Goal: Information Seeking & Learning: Learn about a topic

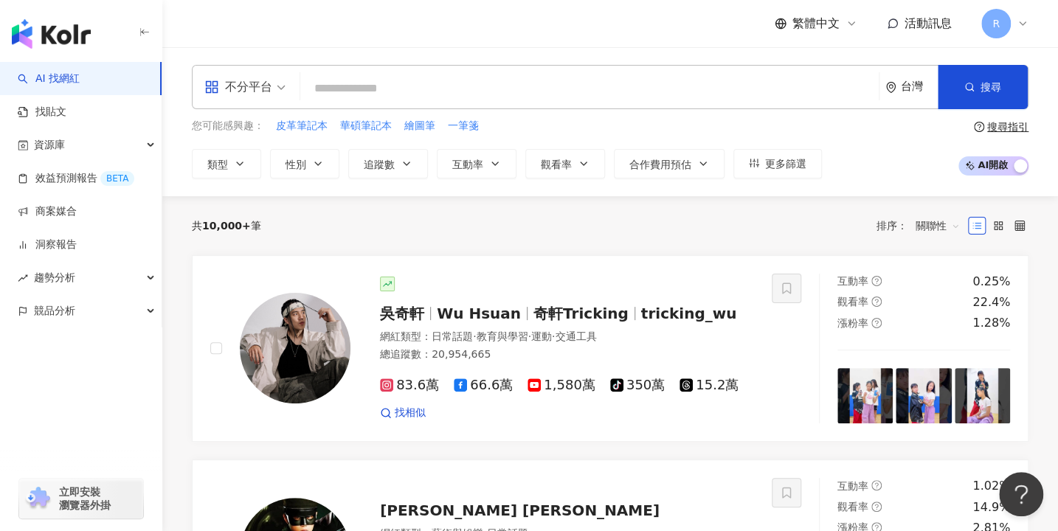
click at [517, 95] on input "search" at bounding box center [589, 89] width 567 height 28
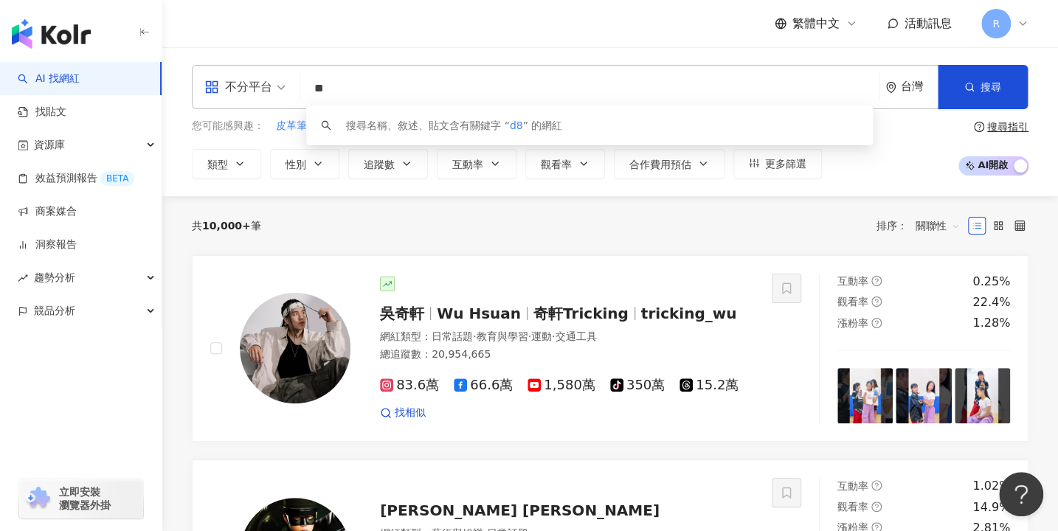
type input "*"
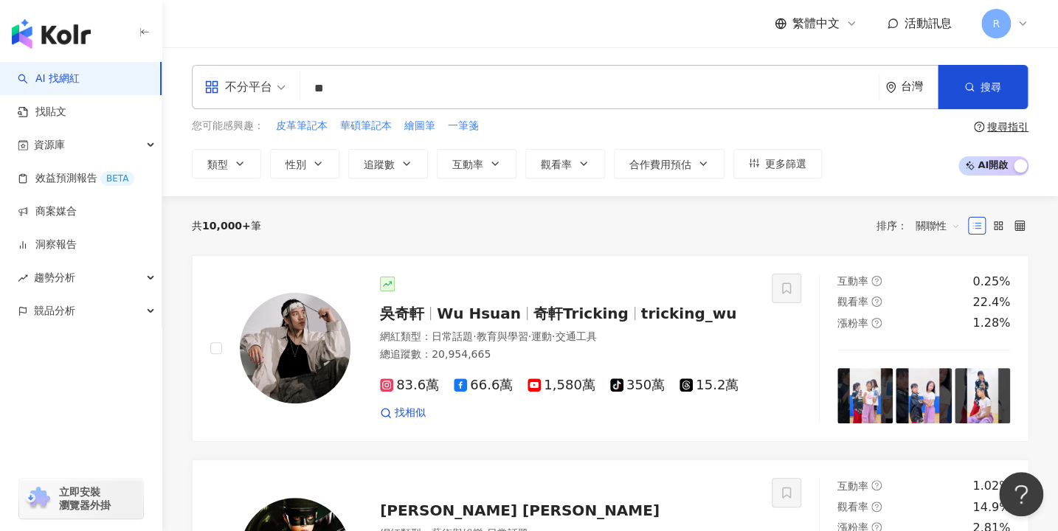
type input "*"
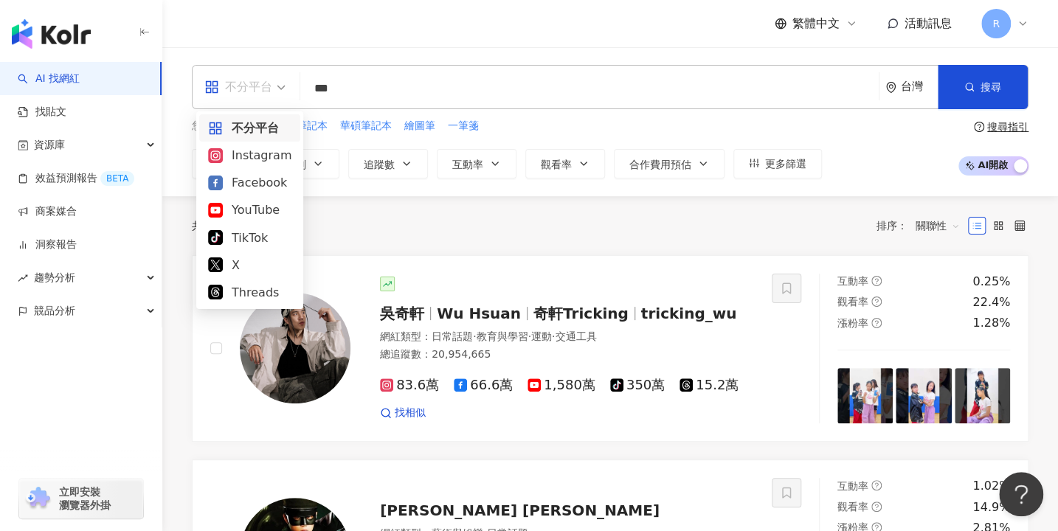
click at [279, 87] on span "不分平台" at bounding box center [244, 87] width 81 height 24
type input "***"
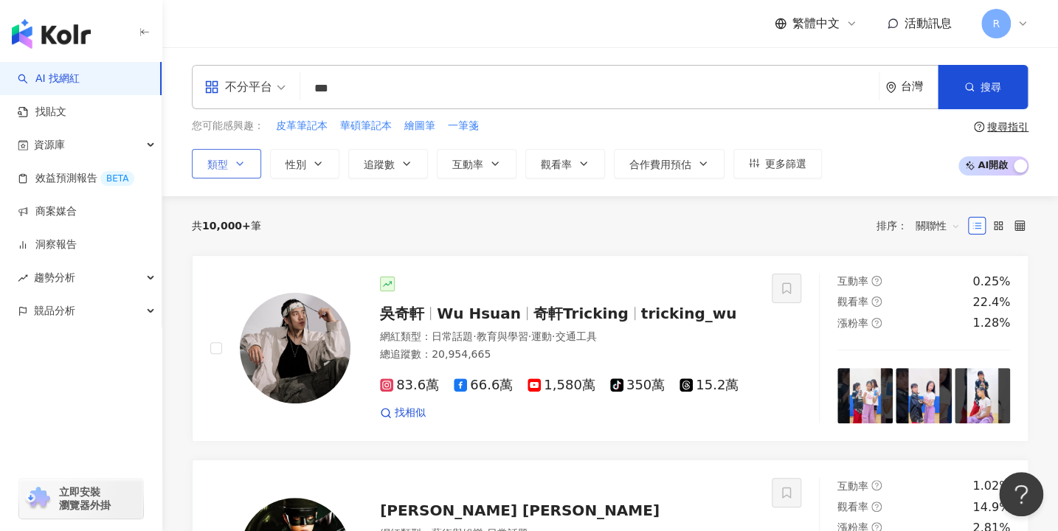
click at [254, 153] on button "類型" at bounding box center [226, 164] width 69 height 30
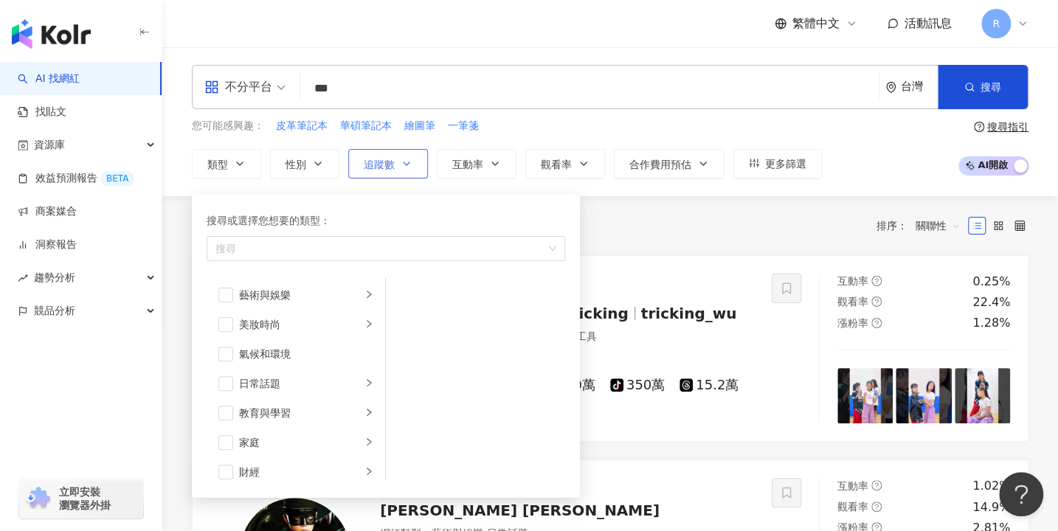
click at [404, 160] on icon "button" at bounding box center [407, 164] width 12 height 12
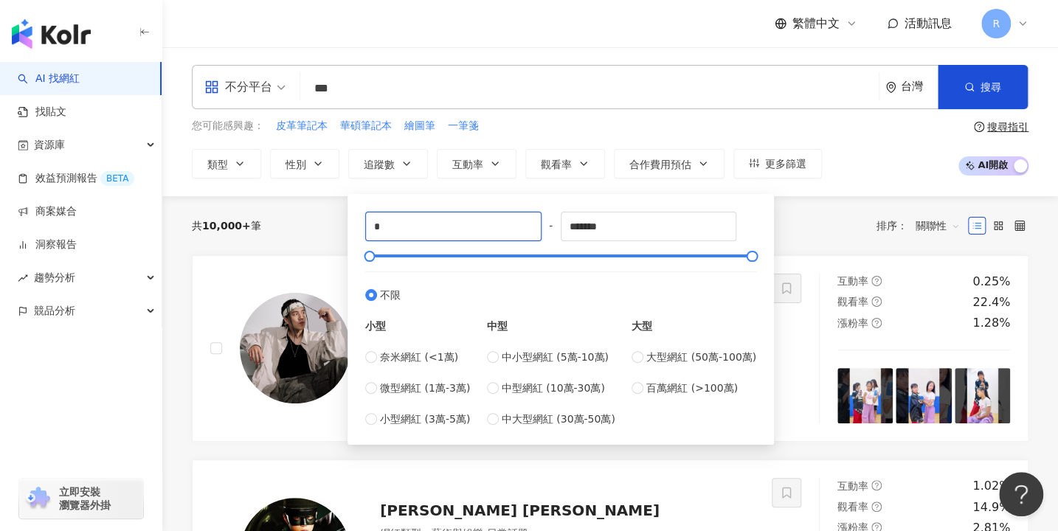
drag, startPoint x: 465, startPoint y: 225, endPoint x: 334, endPoint y: 224, distance: 130.6
type input "*"
type input "*****"
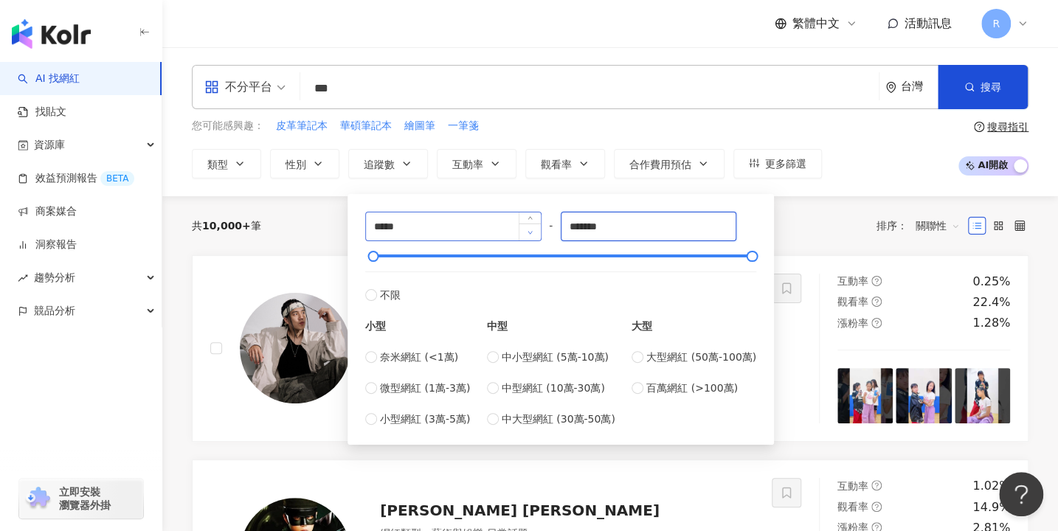
drag, startPoint x: 638, startPoint y: 229, endPoint x: 525, endPoint y: 225, distance: 112.2
click at [520, 227] on div "***** - ******* 不限 小型 奈米網紅 (<1萬) 微型網紅 (1萬-3萬) 小型網紅 (3萬-5萬) 中型 中小型網紅 (5萬-10萬) 中型…" at bounding box center [560, 319] width 391 height 215
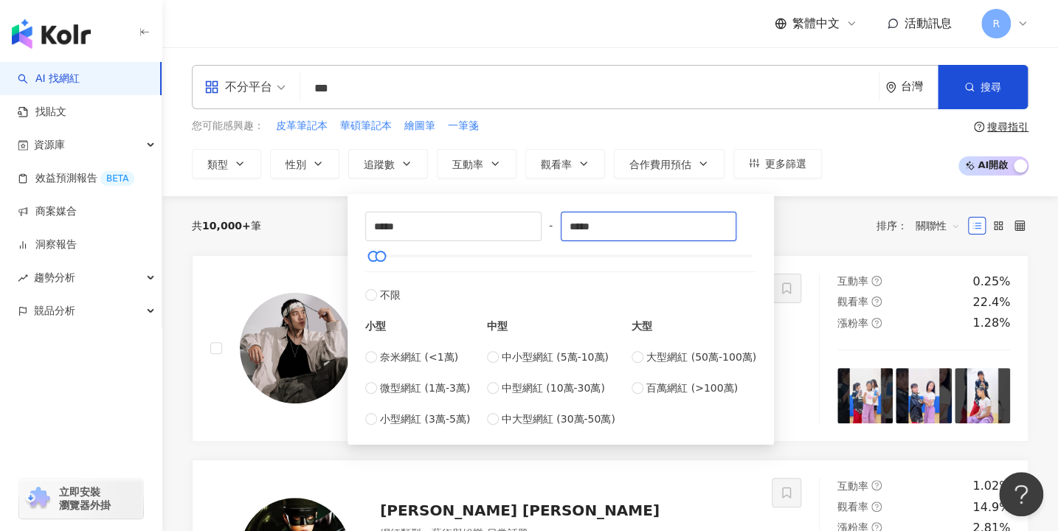
type input "*****"
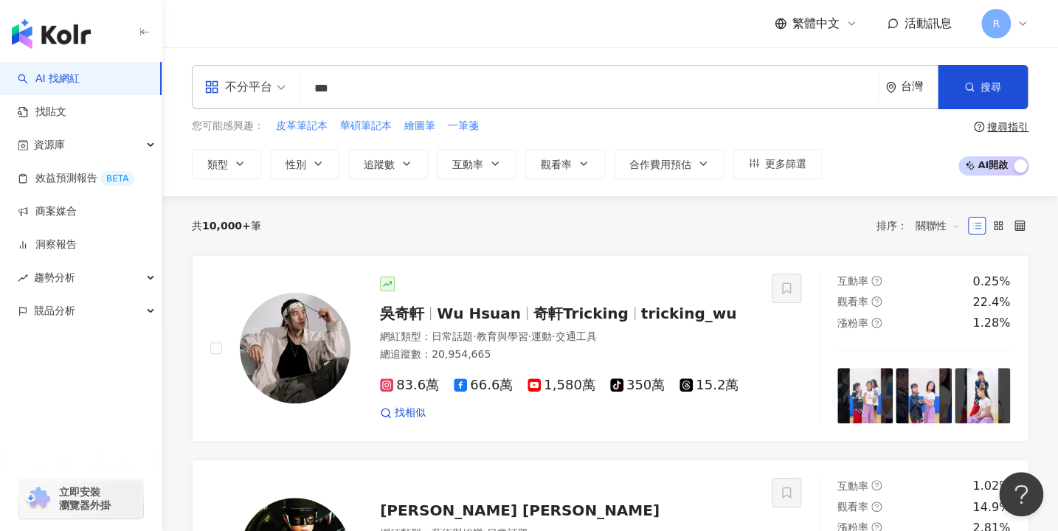
click at [587, 134] on div "您可能感興趣： 皮革筆記本 華碩筆記本 繪圖筆 一筆箋 類型 性別 追蹤數 互動率 觀看率 合作費用預估 更多篩選 ***** - ***** 不限 小型 奈…" at bounding box center [507, 148] width 630 height 61
click at [496, 163] on icon "button" at bounding box center [495, 164] width 12 height 12
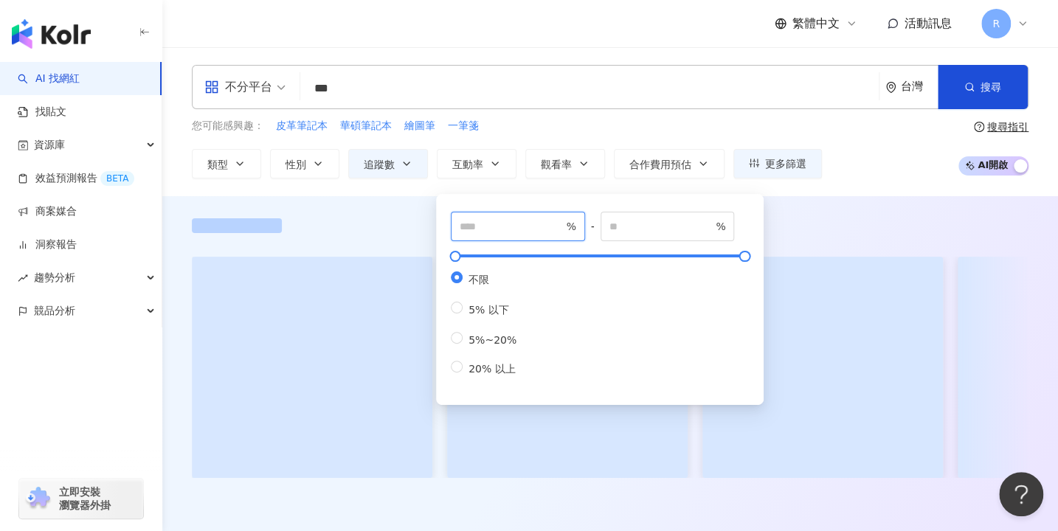
click at [515, 221] on input "number" at bounding box center [511, 226] width 103 height 16
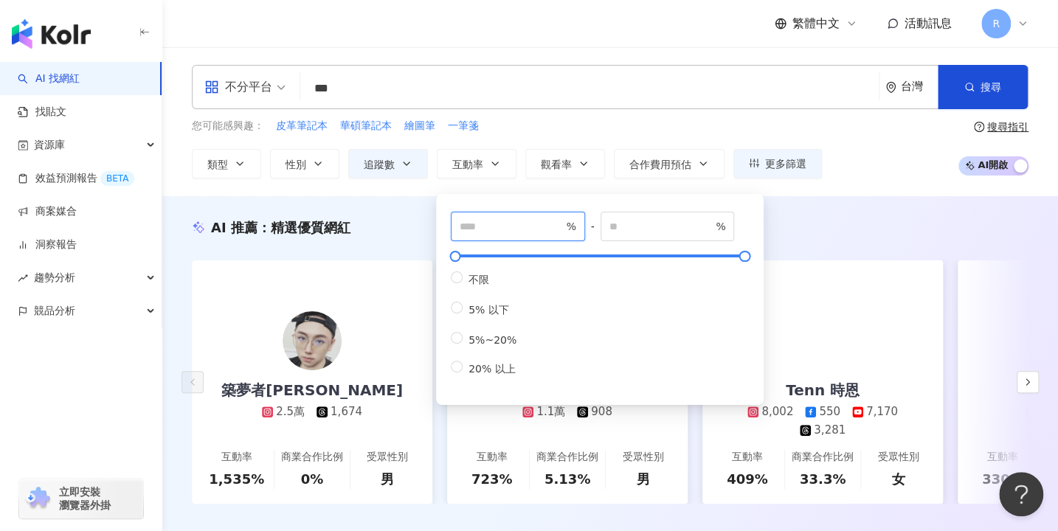
type input "*"
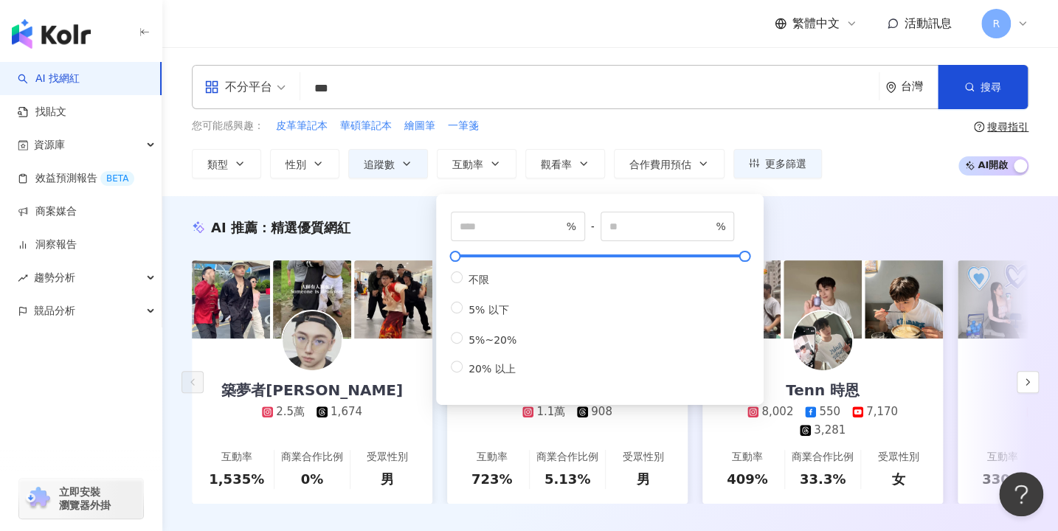
click at [562, 118] on div "您可能感興趣： 皮革筆記本 華碩筆記本 繪圖筆 一筆箋" at bounding box center [507, 126] width 630 height 16
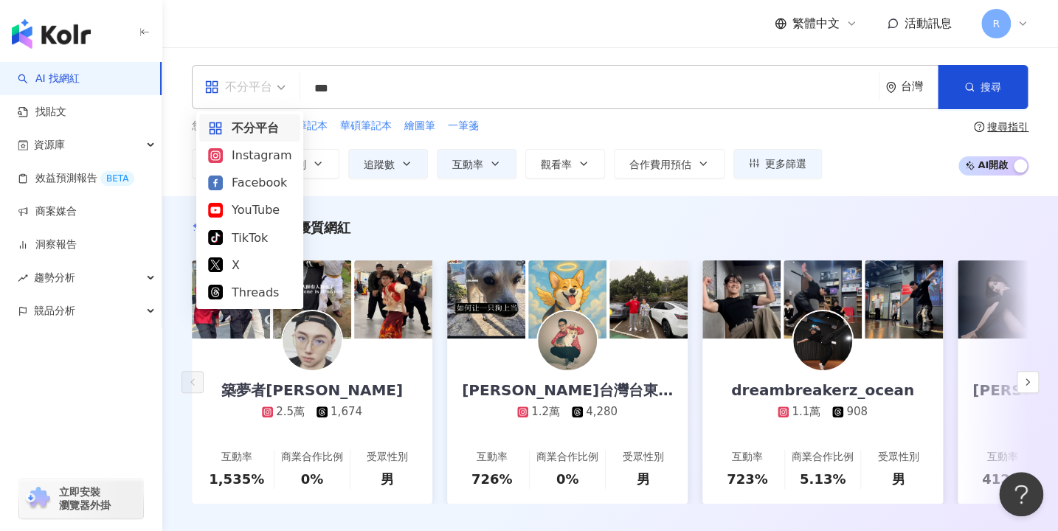
click at [268, 86] on div "不分平台" at bounding box center [238, 87] width 68 height 24
click at [267, 153] on div "Instagram" at bounding box center [249, 155] width 83 height 18
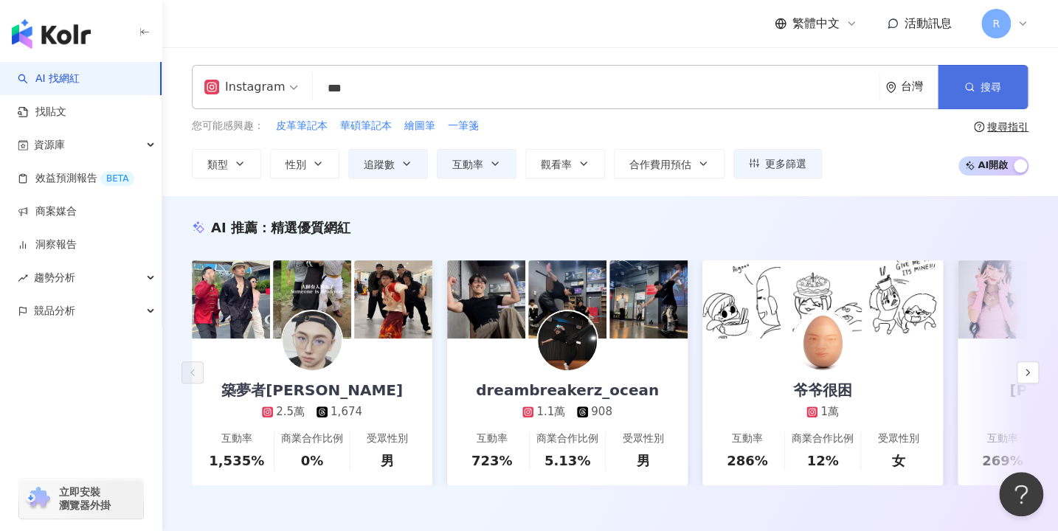
click at [762, 93] on button "搜尋" at bounding box center [983, 87] width 90 height 44
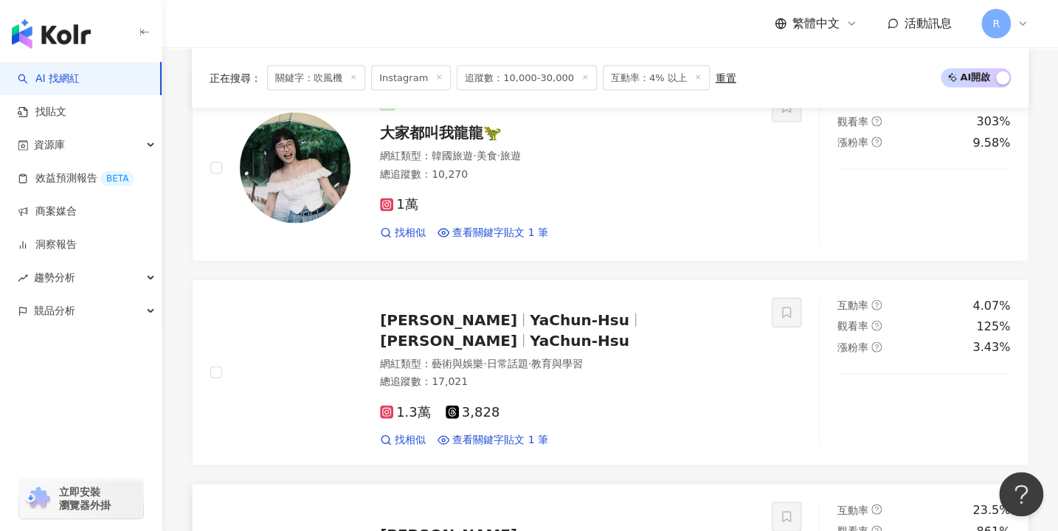
scroll to position [1513, 0]
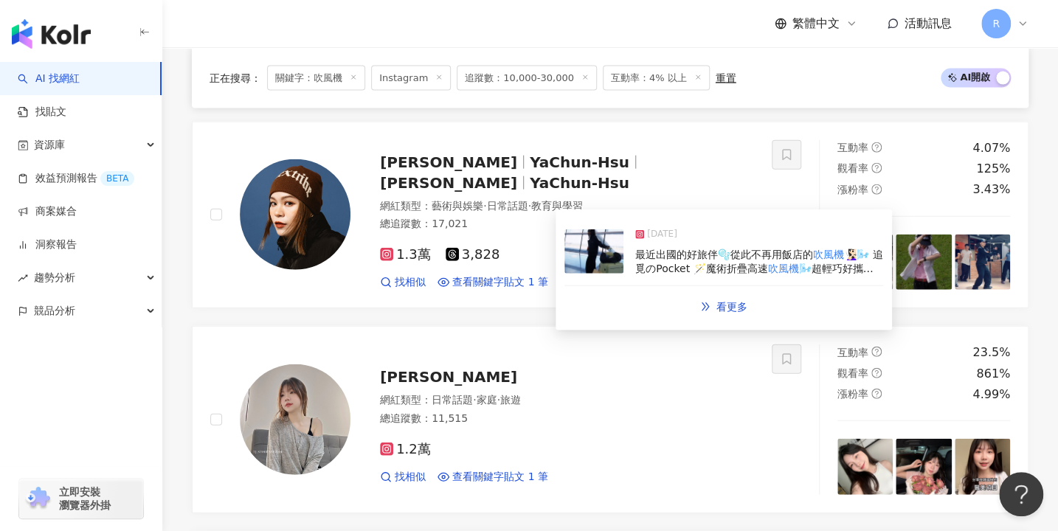
click at [666, 255] on span "最近出國的好旅伴🫧從此不再用飯店的" at bounding box center [724, 255] width 178 height 12
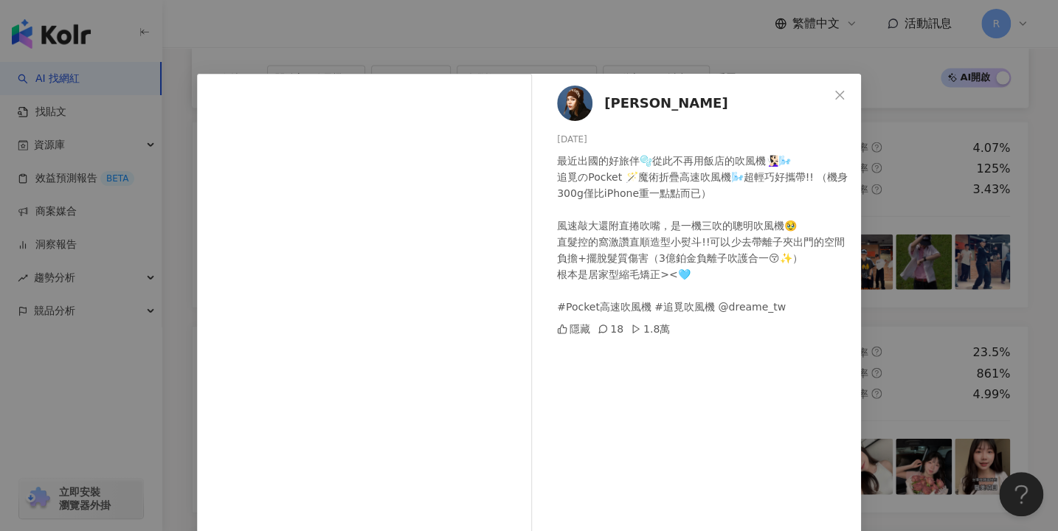
click at [762, 260] on div "徐雅君 2024/10/18 最近出國的好旅伴🫧從此不再用飯店的吹風機🧏🏻‍♀️🌬️ 追覓のPocket 🪄魔術折疊高速吹風機🌬️超輕巧好攜帶!! （機身30…" at bounding box center [529, 265] width 1058 height 531
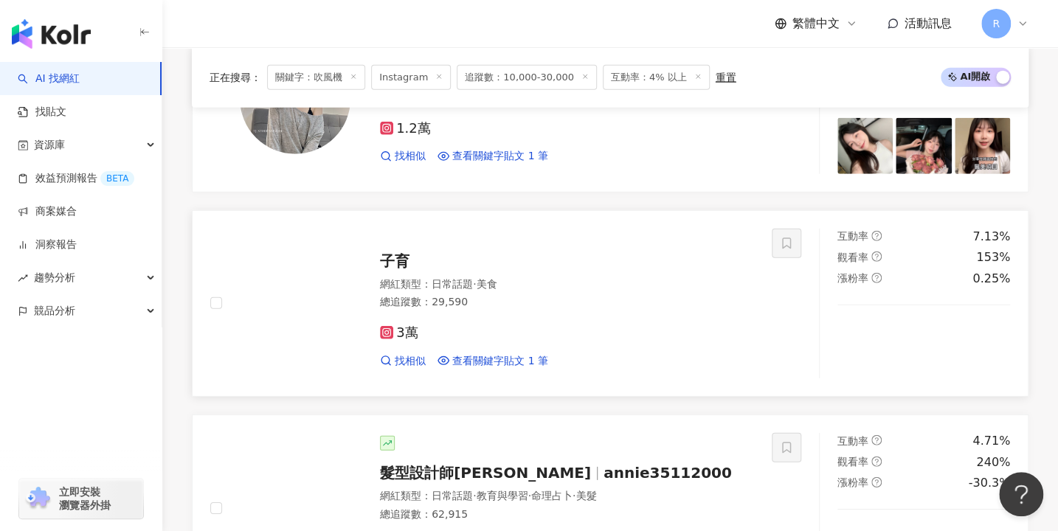
scroll to position [1852, 0]
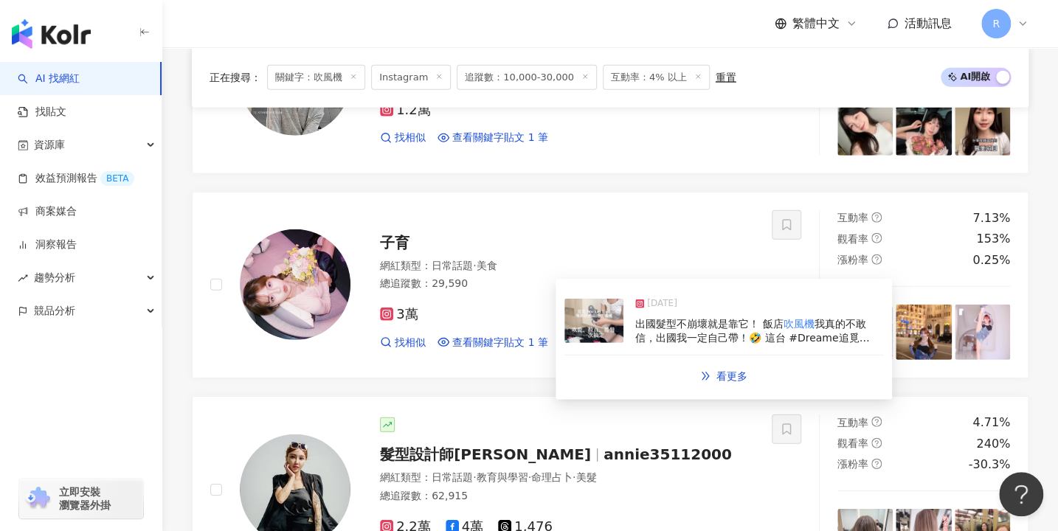
click at [704, 319] on span "出國髮型不崩壞就是靠它！ 飯店" at bounding box center [709, 324] width 148 height 12
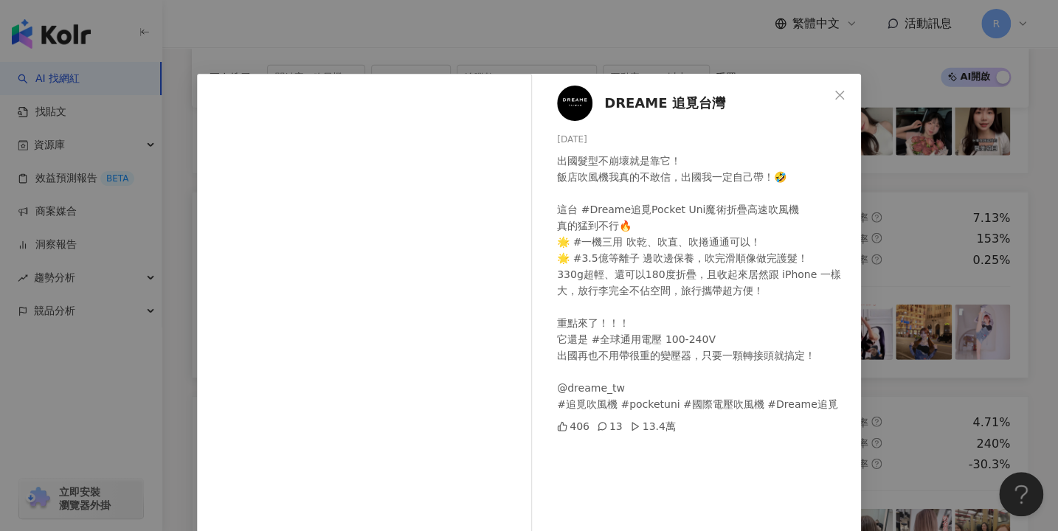
click at [762, 271] on div "DREAME 追覓台灣 2025/5/19 出國髮型不崩壞就是靠它！ 飯店吹風機我真的不敢信，出國我一定自己帶！🤣 這台 #Dreame追覓Pocket Un…" at bounding box center [529, 265] width 1058 height 531
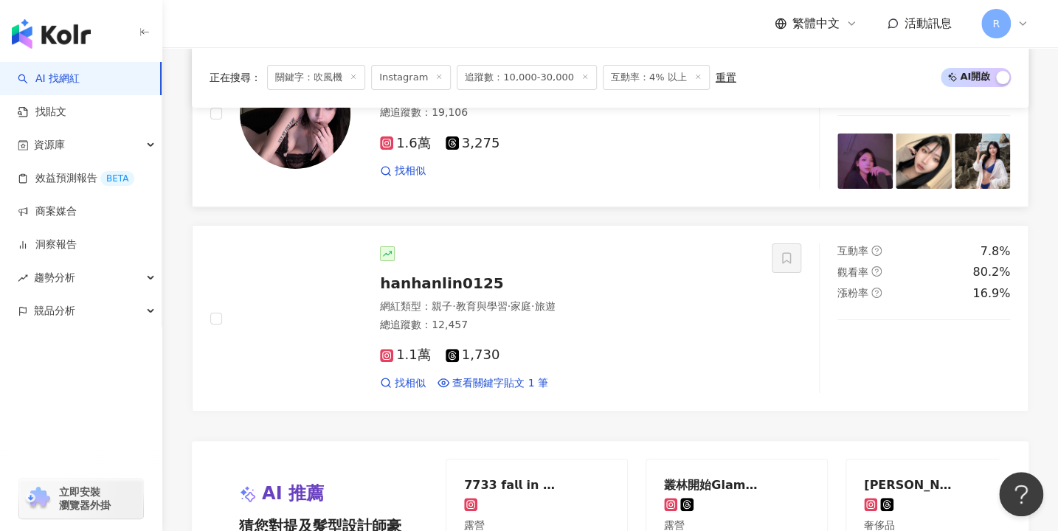
scroll to position [2639, 0]
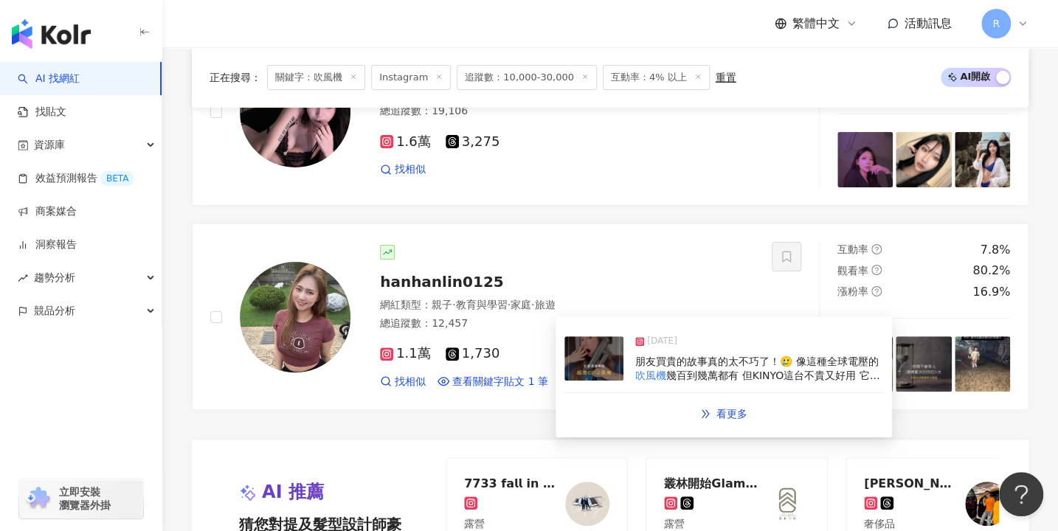
click at [762, 358] on span "朋友買貴的故事真的太不巧了！🥲 像這種全球電壓的" at bounding box center [756, 362] width 243 height 12
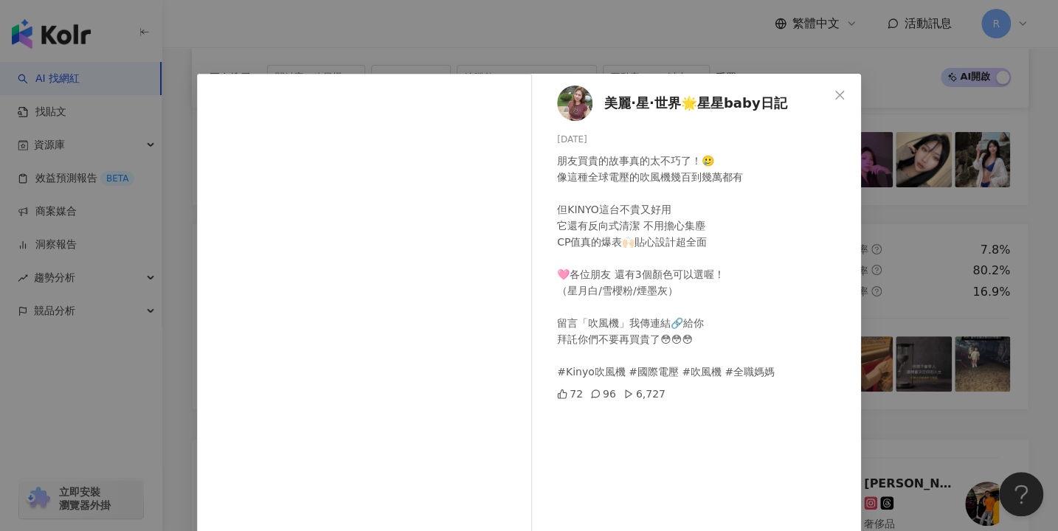
click at [762, 224] on div "美麗·星·世界🌟星星baby日記 2025/3/25 朋友買貴的故事真的太不巧了！🥲 像這種全球電壓的吹風機幾百到幾萬都有 但KINYO這台不貴又好用 它還有…" at bounding box center [529, 265] width 1058 height 531
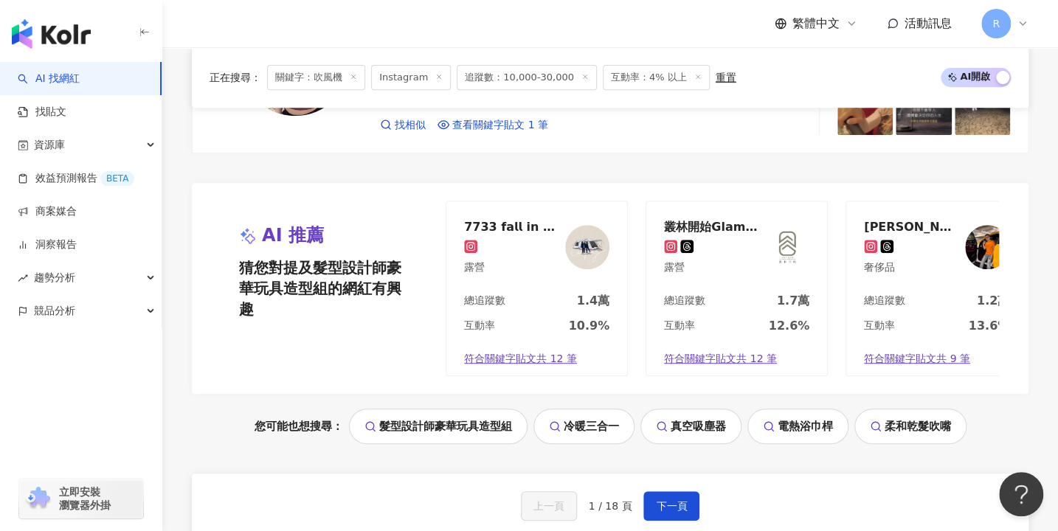
scroll to position [3031, 0]
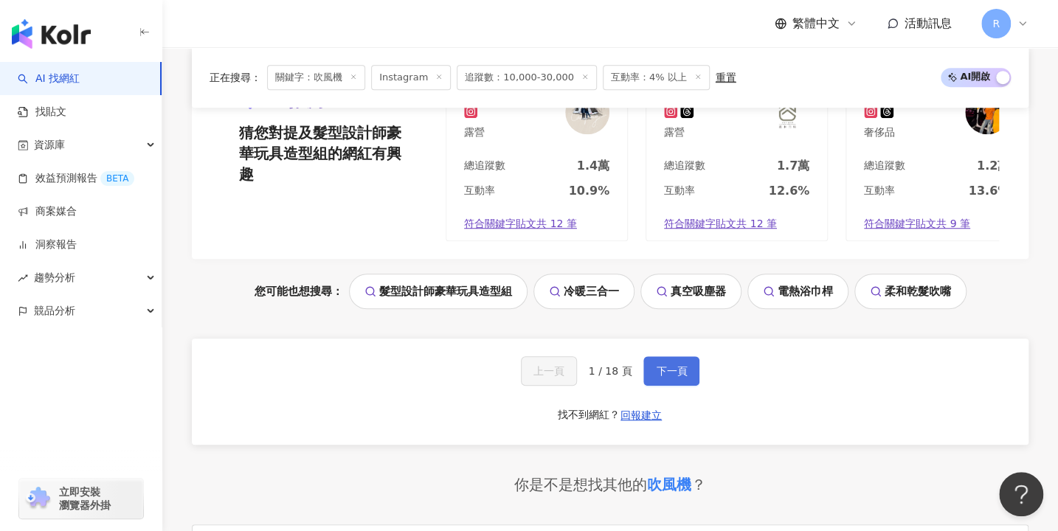
click at [682, 364] on button "下一頁" at bounding box center [671, 371] width 56 height 30
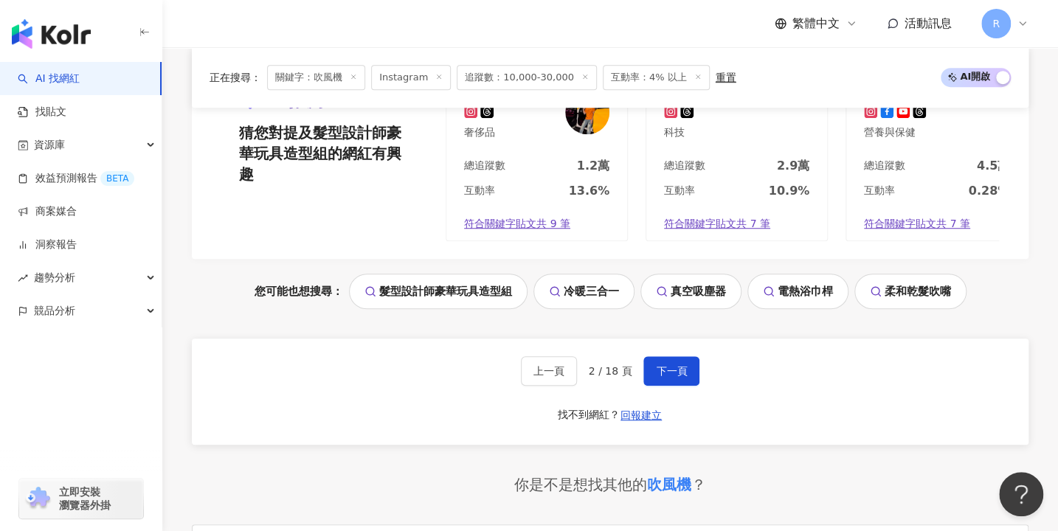
scroll to position [2471, 0]
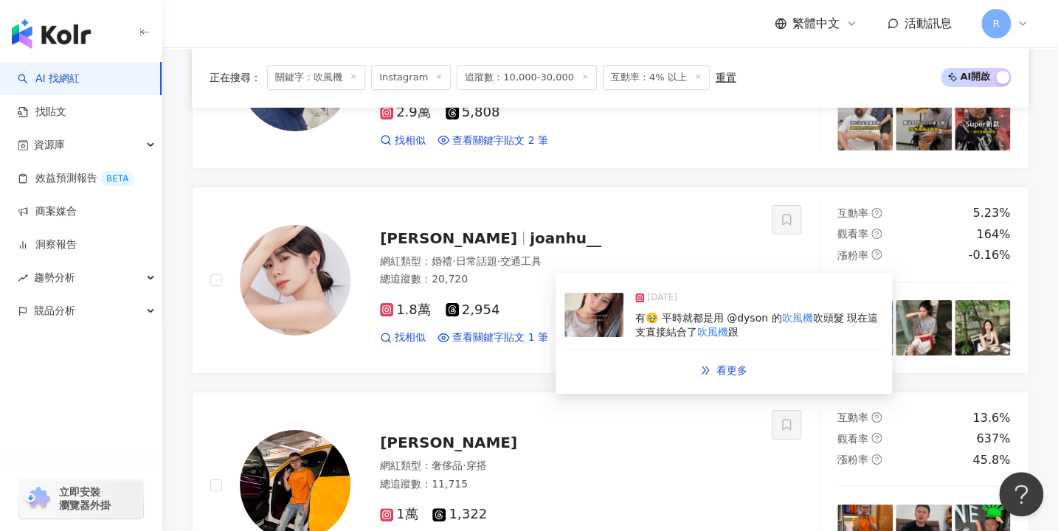
click at [742, 307] on div "2025/4/9" at bounding box center [759, 301] width 248 height 21
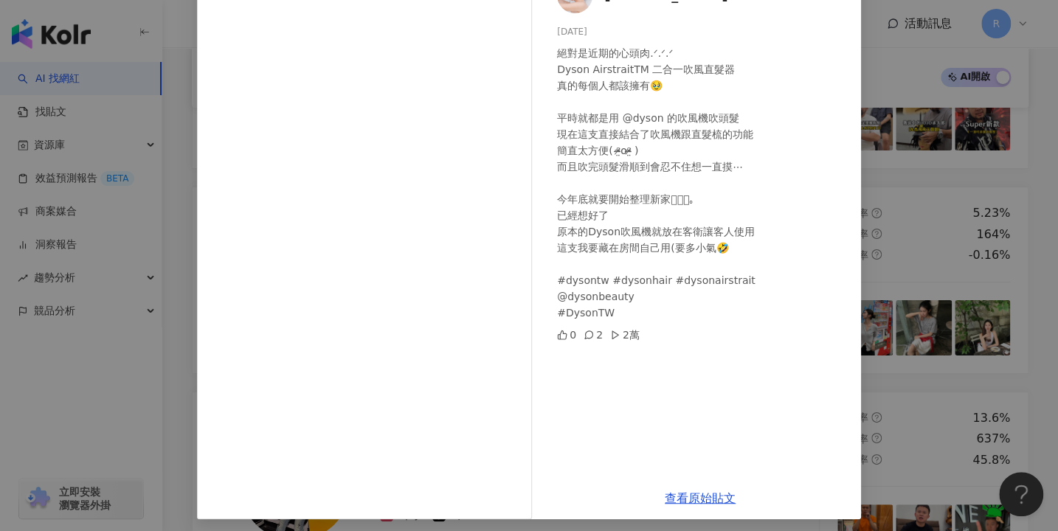
scroll to position [114, 0]
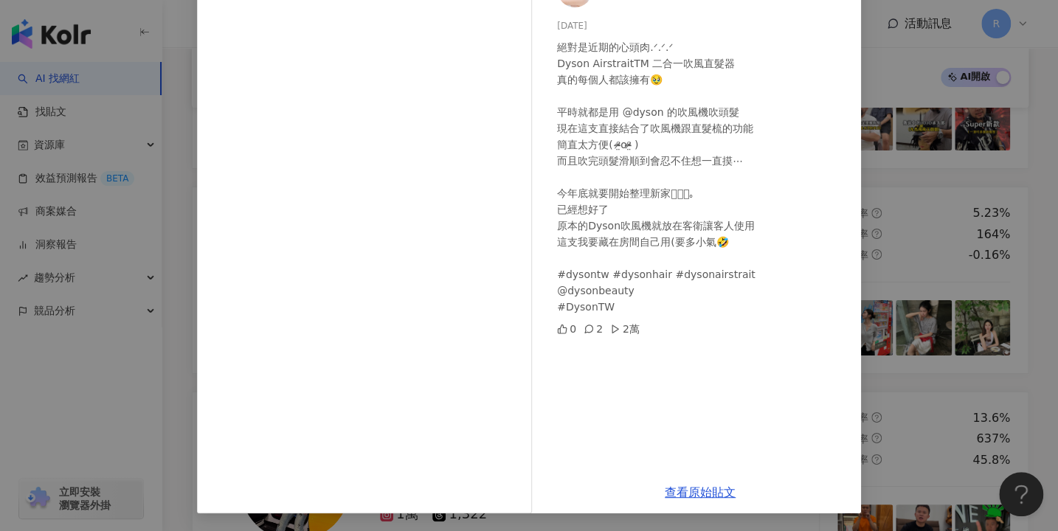
click at [762, 294] on div "久安 Joan 2025/4/9 絕對是近期的心頭肉.ᐟ.ᐟ.ᐟ Dyson AirstraitTM 二合一吹風直髮器 真的每個人都該擁有🥹 平時就都是用 @…" at bounding box center [529, 265] width 1058 height 531
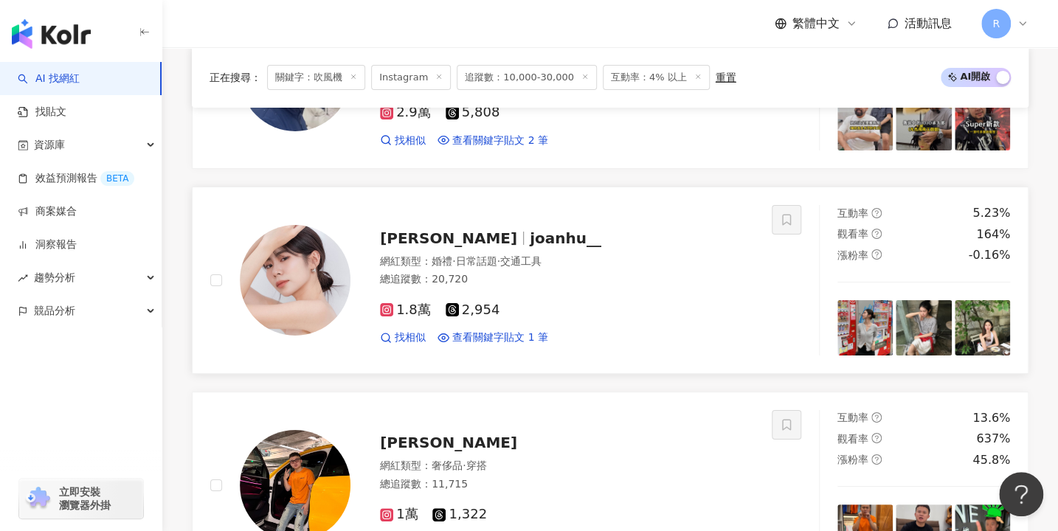
click at [311, 280] on img at bounding box center [295, 280] width 111 height 111
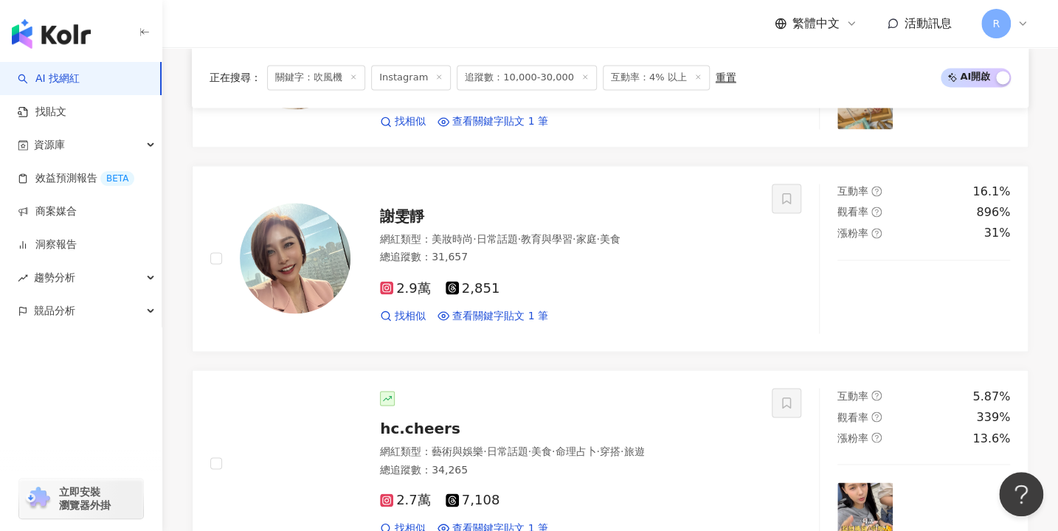
scroll to position [1203, 0]
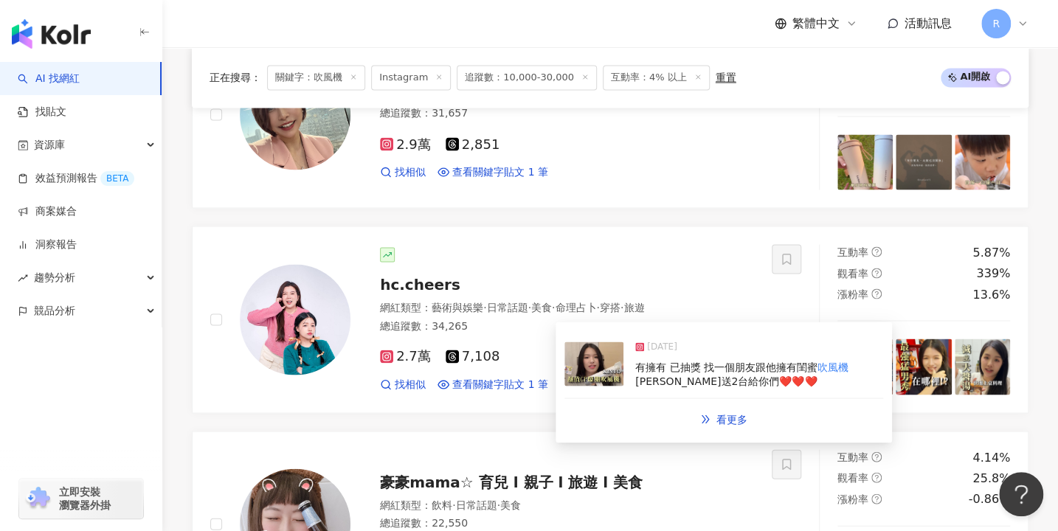
click at [700, 372] on div "有擁有 已抽獎 找一個朋友跟他擁有閨蜜 吹風機 海倫送2台給你們❤️❤️❤️" at bounding box center [759, 374] width 248 height 29
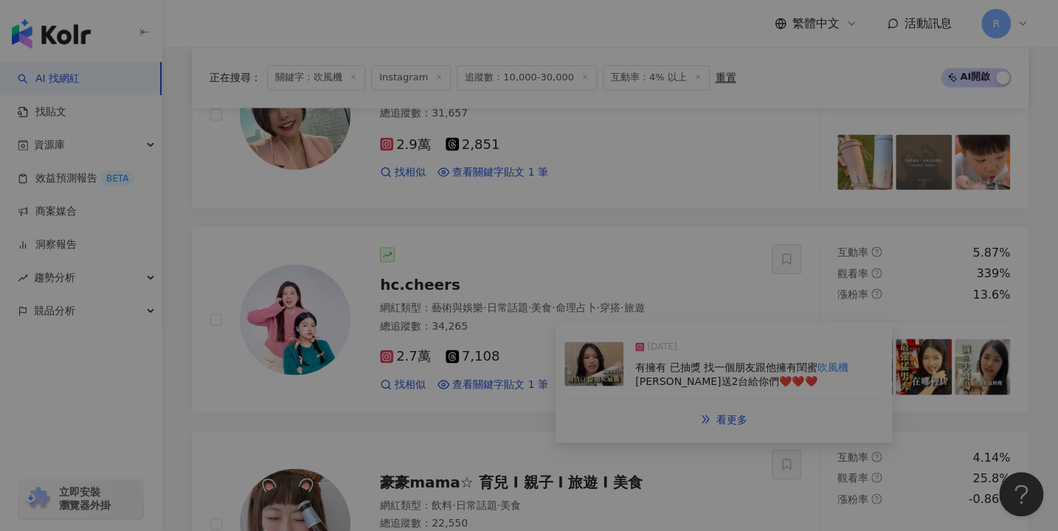
click at [702, 357] on div "View post on Instagram 查看原始貼文" at bounding box center [529, 265] width 1058 height 531
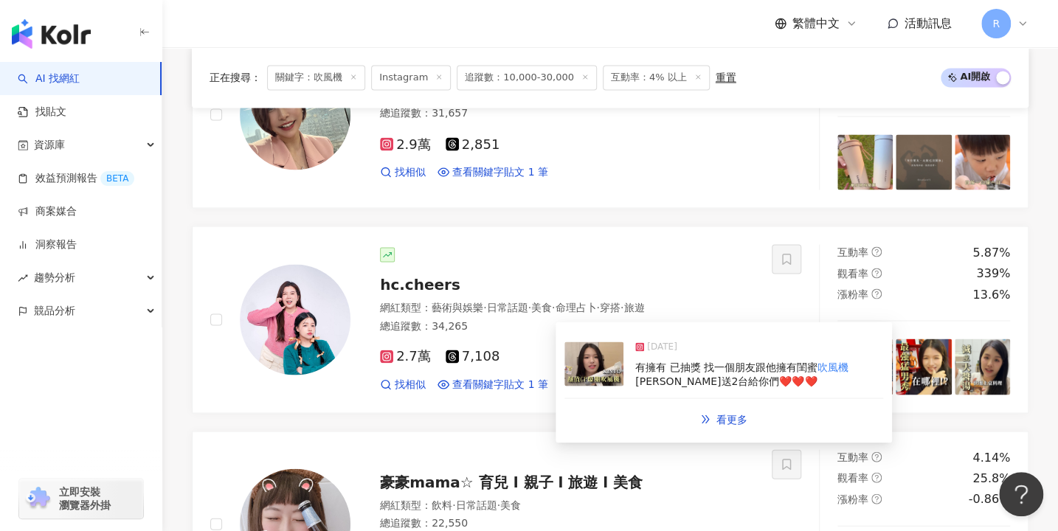
click at [702, 356] on div "2025/4/15" at bounding box center [759, 349] width 248 height 21
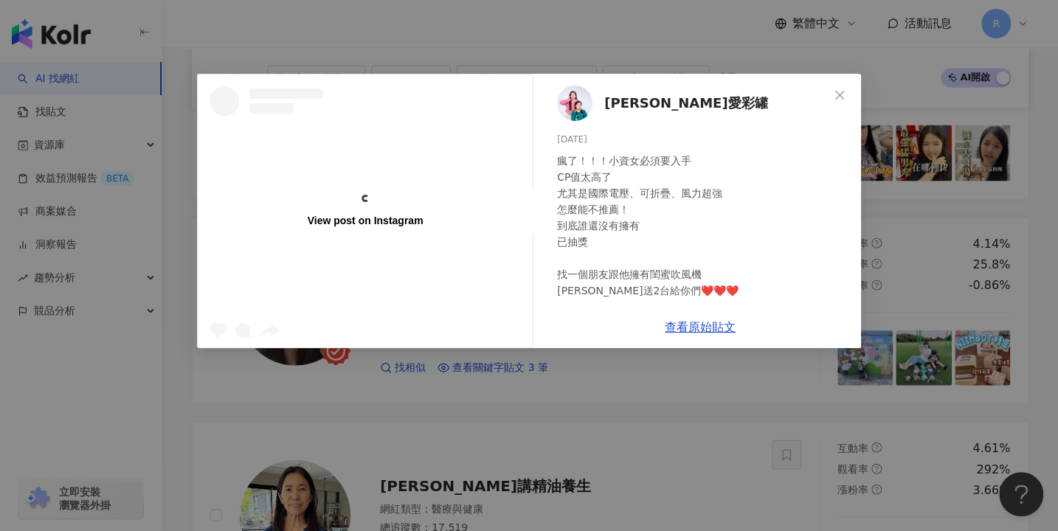
scroll to position [47, 0]
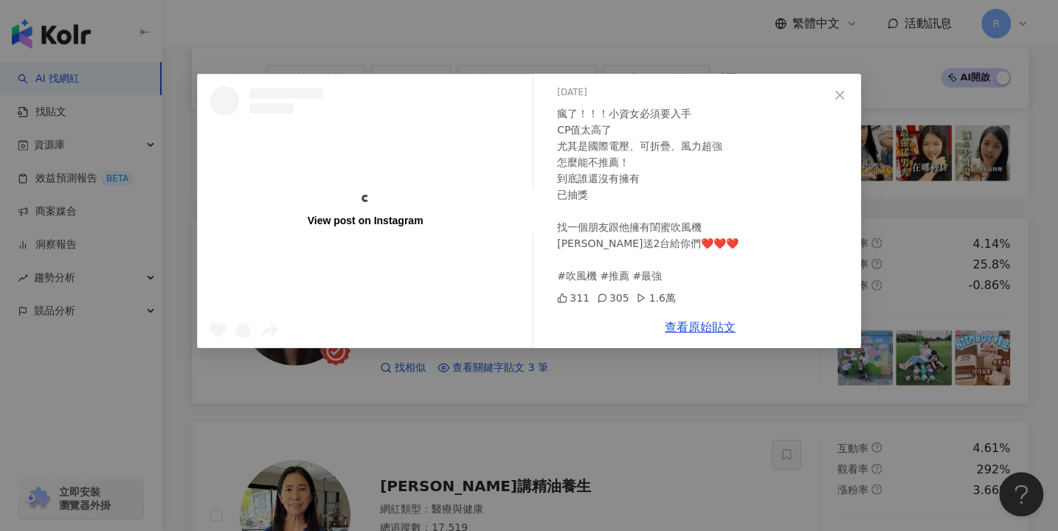
click at [649, 390] on div "View post on Instagram 海倫愛彩罐 2025/4/15 瘋了！！！小資女必須要入手 CP值太高了 尤其是國際電壓、可折疊、風力超強 怎麼…" at bounding box center [529, 265] width 1058 height 531
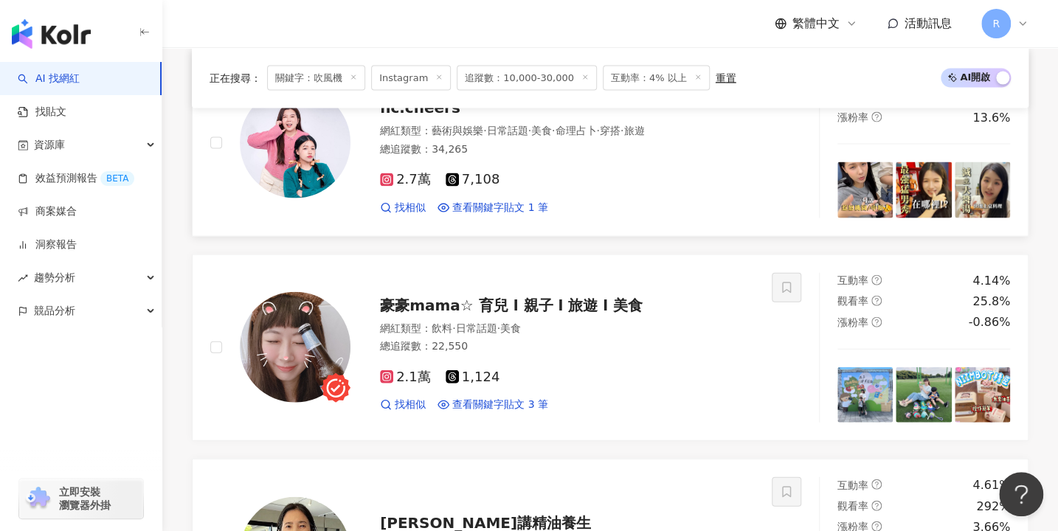
scroll to position [1189, 0]
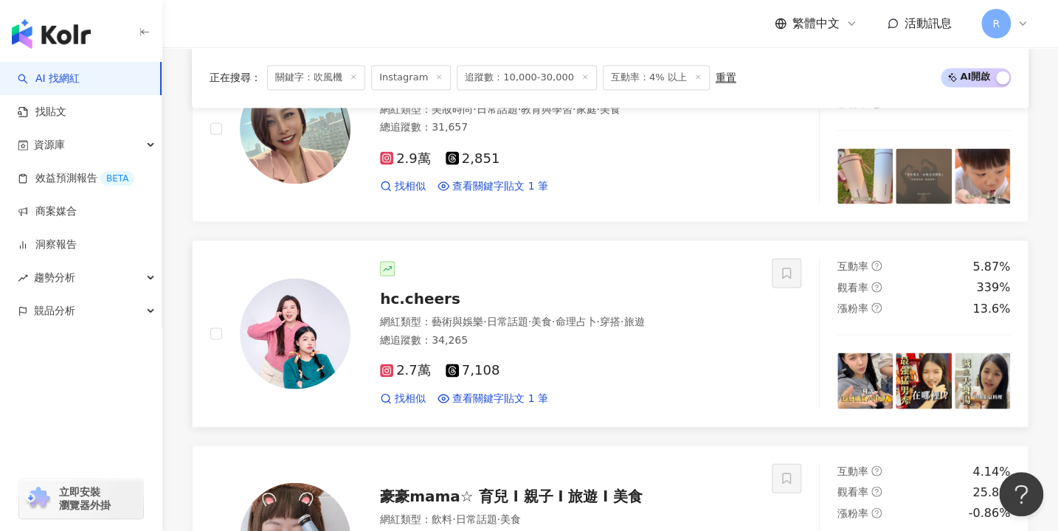
click at [306, 312] on img at bounding box center [295, 333] width 111 height 111
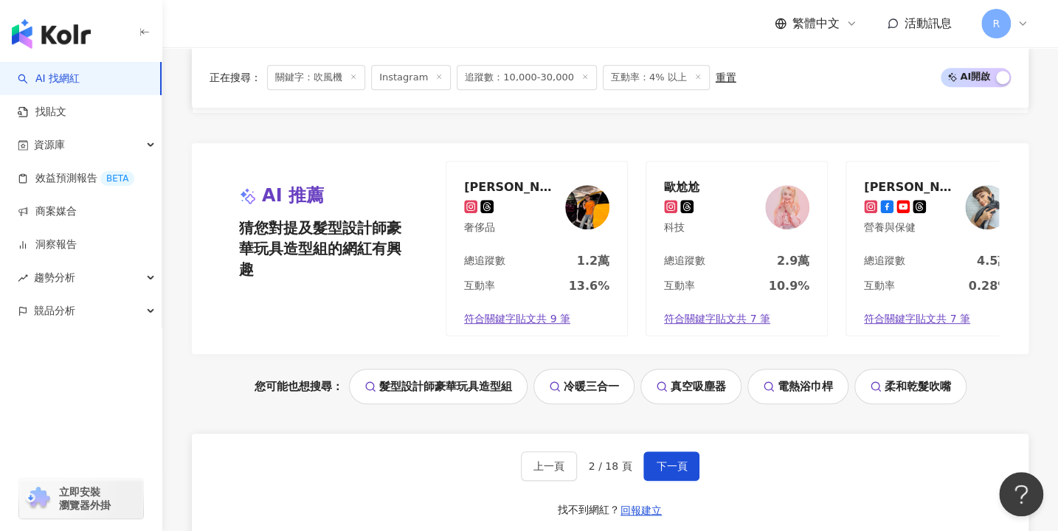
scroll to position [3202, 0]
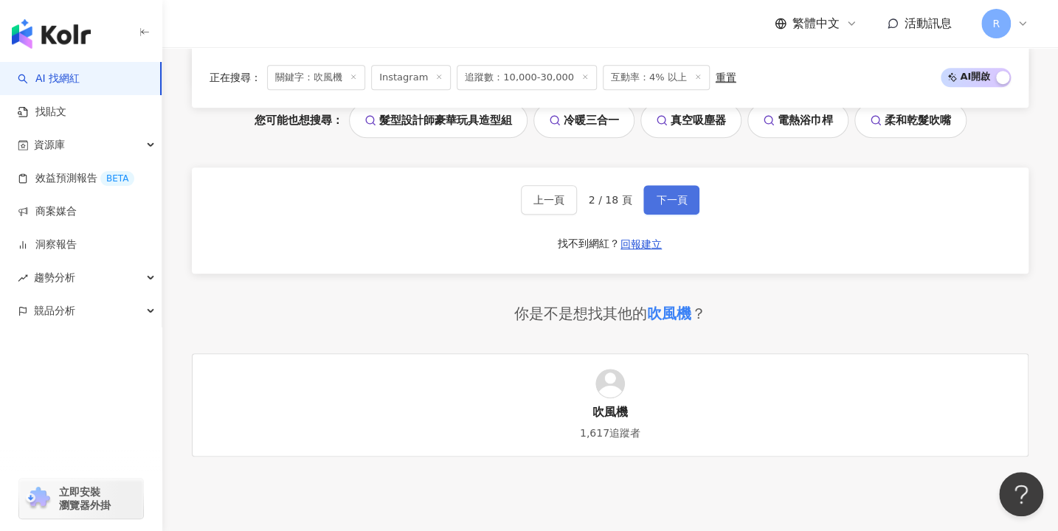
click at [669, 203] on span "下一頁" at bounding box center [671, 200] width 31 height 12
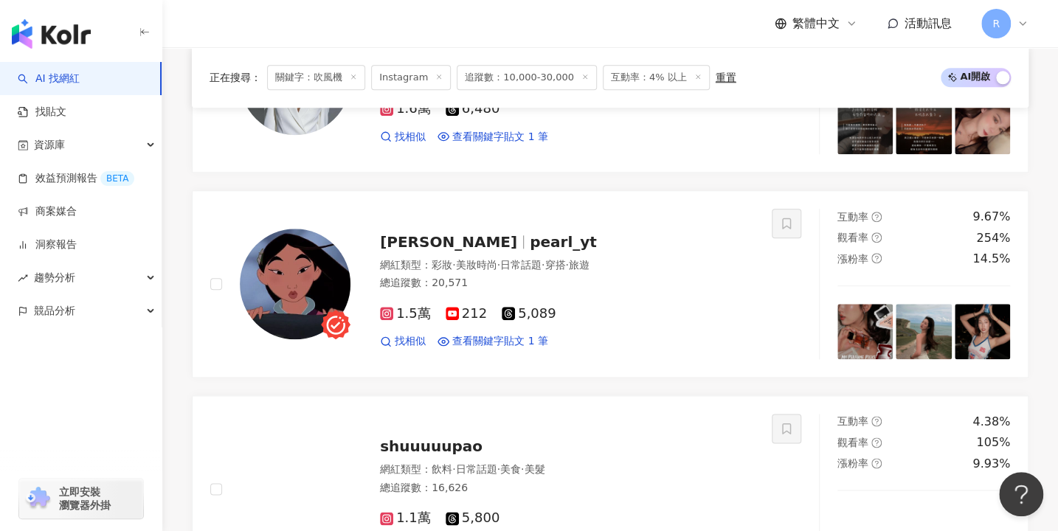
scroll to position [853, 0]
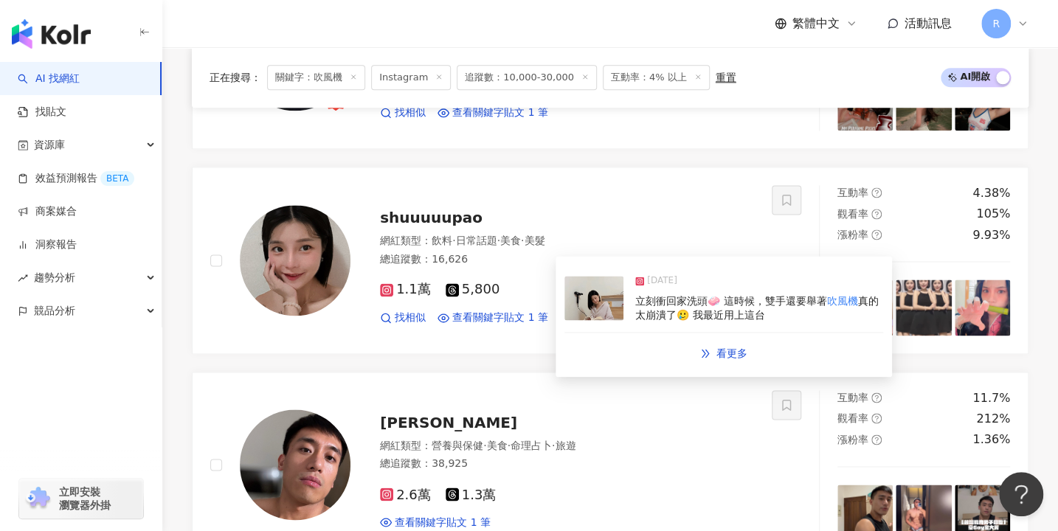
click at [745, 324] on div "2025/7/17 立刻衝回家洗頭🧼 這時候，雙手還要舉著 吹風機 真的太崩潰了🥲 我最近用上這台" at bounding box center [723, 299] width 319 height 68
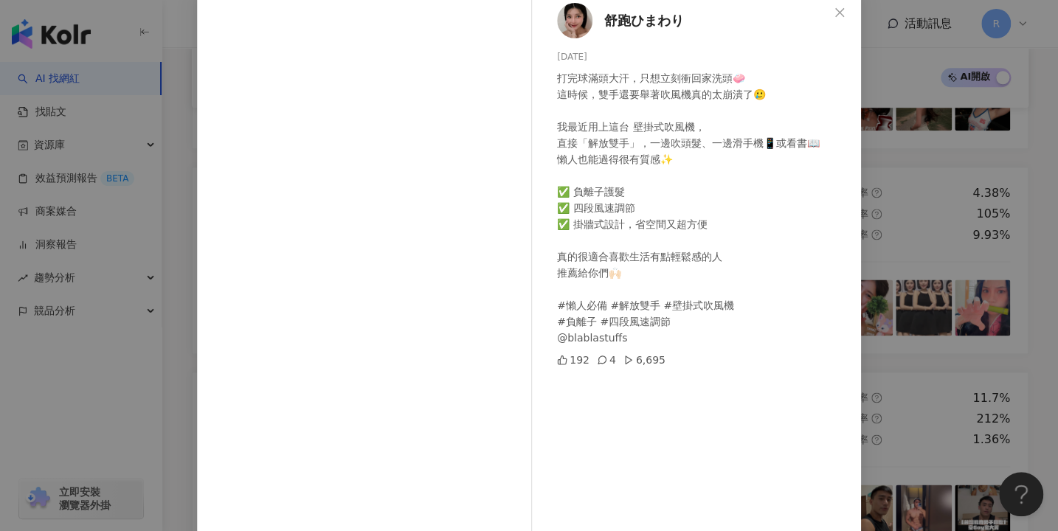
scroll to position [98, 0]
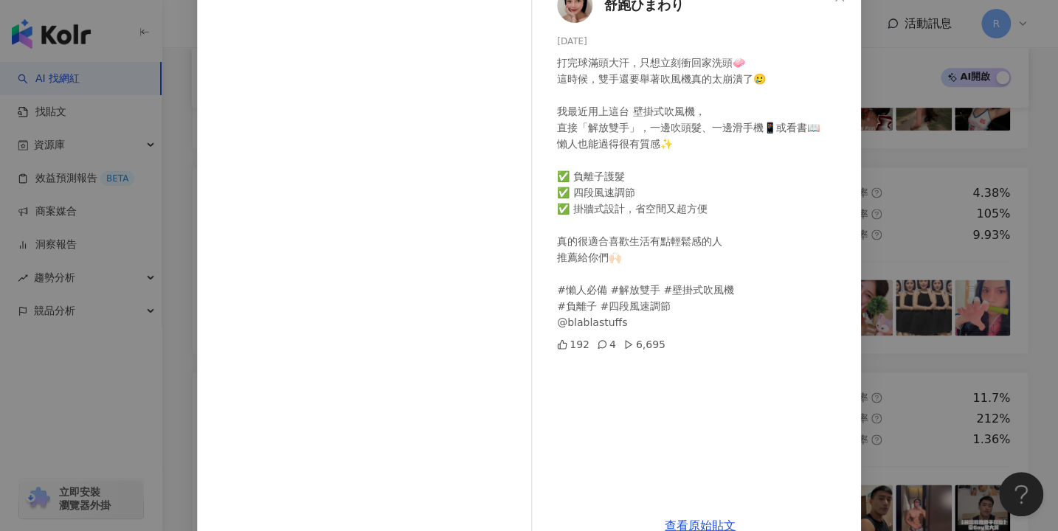
click at [762, 339] on div "舒跑ひまわり 2025/7/17 打完球滿頭大汗，只想立刻衝回家洗頭🧼 這時候，雙手還要舉著吹風機真的太崩潰了🥲 我最近用上這台 壁掛式吹風機， 直接「解放雙…" at bounding box center [529, 265] width 1058 height 531
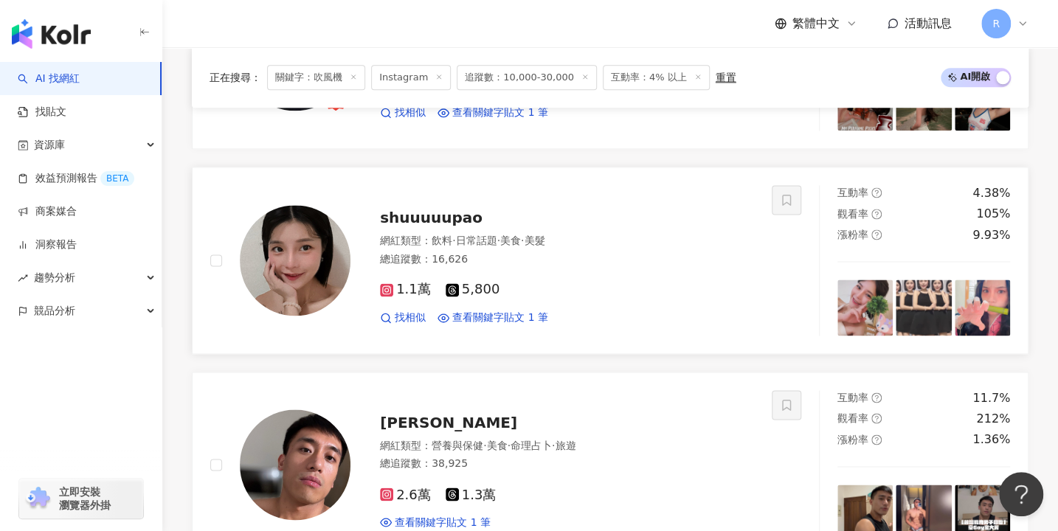
click at [318, 264] on img at bounding box center [295, 260] width 111 height 111
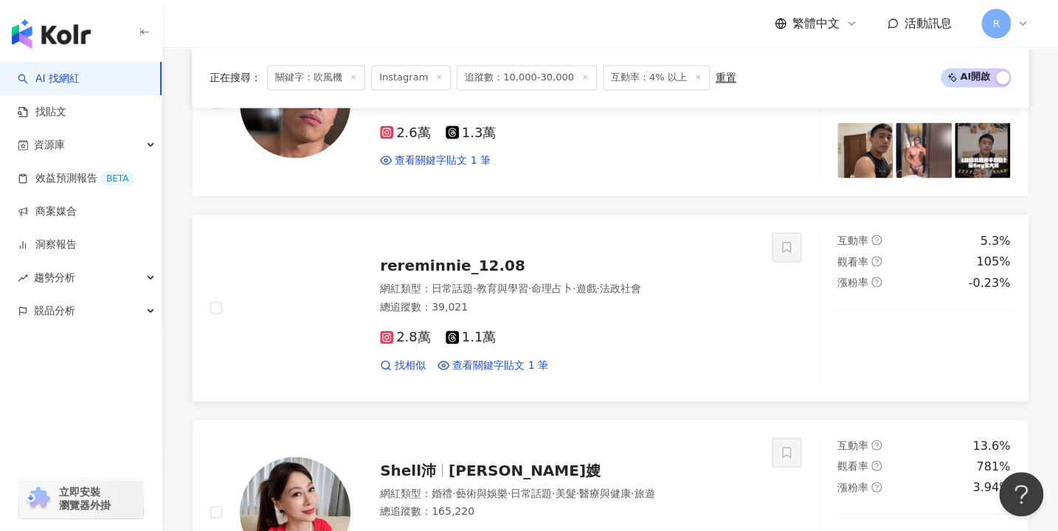
scroll to position [1316, 0]
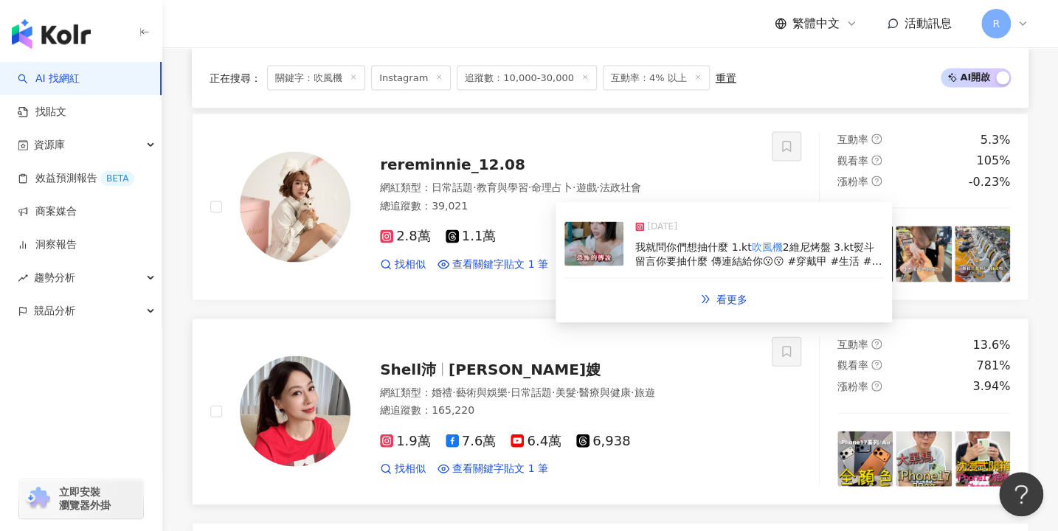
click at [516, 320] on link "Shell沛 Tim嫂 網紅類型 ： 婚禮 · 藝術與娛樂 · 日常話題 · 美髮 · 醫療與健康 · 旅遊 總追蹤數 ： 165,220 1.9萬 7.6萬…" at bounding box center [610, 411] width 837 height 187
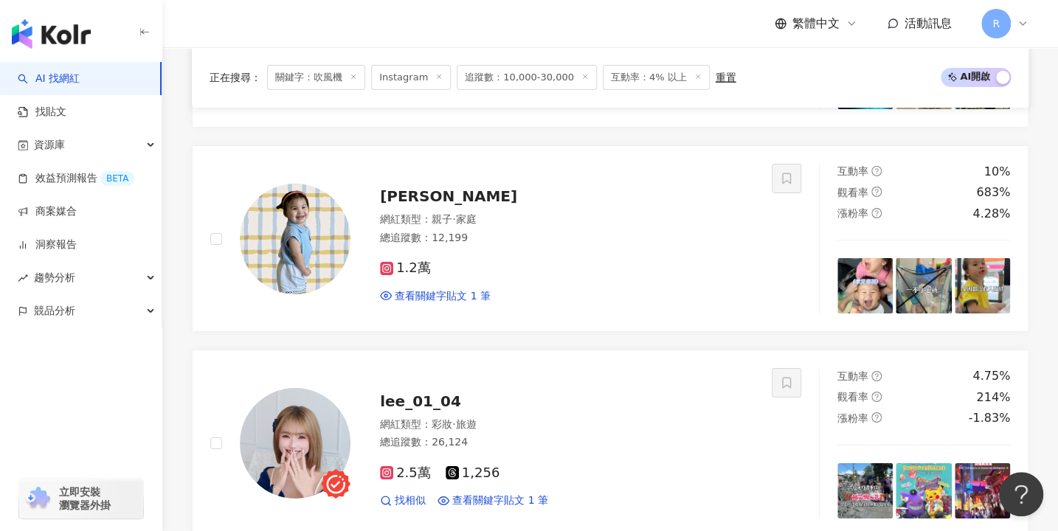
scroll to position [2535, 0]
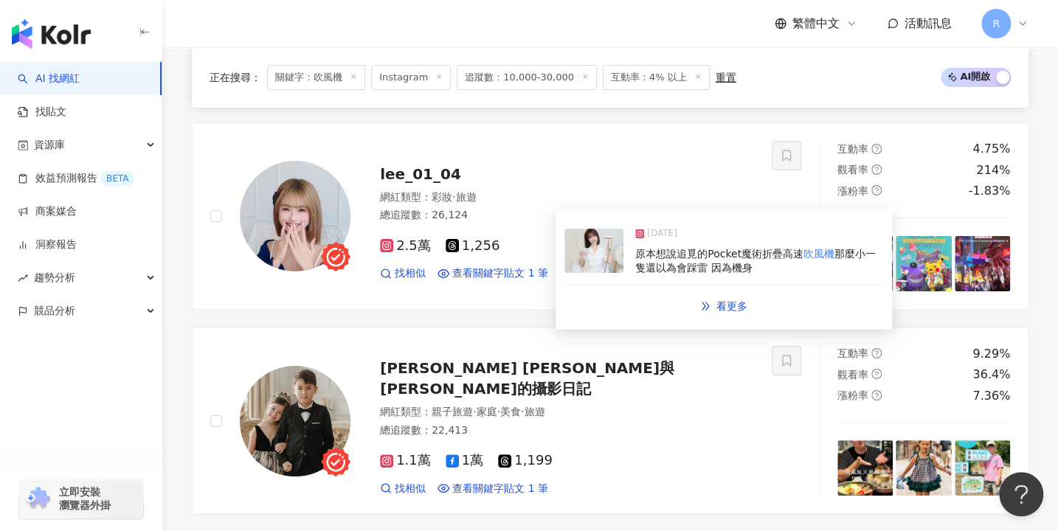
click at [677, 274] on div "原本想說追覓的Pocket魔術折疊高速 吹風機 那麼小一隻還以為會踩雷 因為機身" at bounding box center [759, 261] width 248 height 29
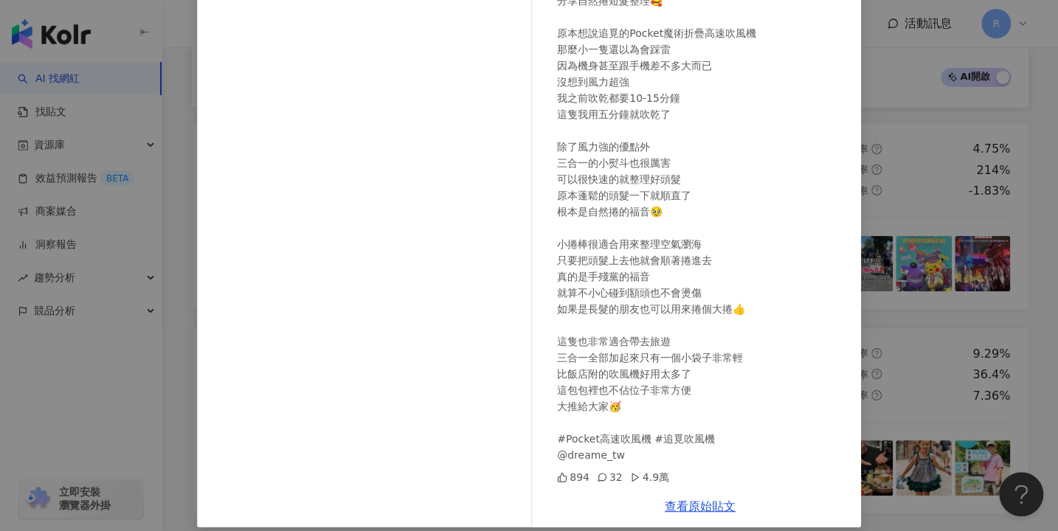
scroll to position [131, 0]
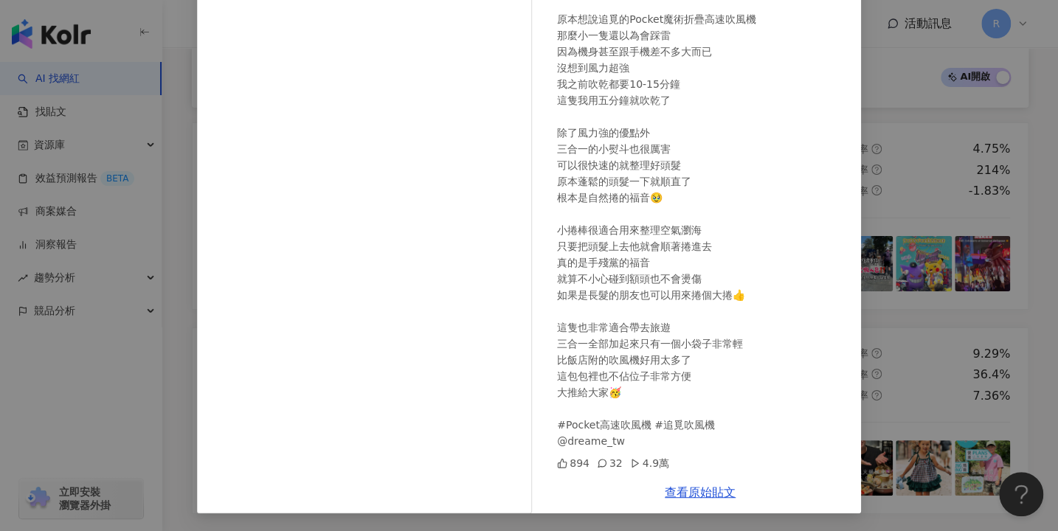
click at [762, 316] on div "均 2024/11/12 分享自然捲短髮整理🥰 原本想說追覓的Pocket魔術折疊高速吹風機 那麼小一隻還以為會踩雷 因為機身甚至跟手機差不多大而已 沒想到風…" at bounding box center [529, 265] width 1058 height 531
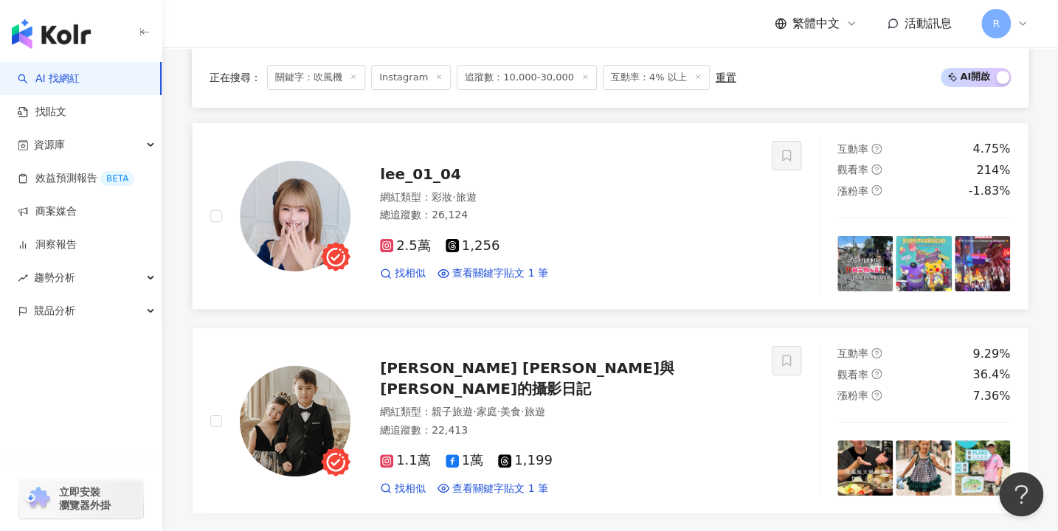
click at [284, 177] on img at bounding box center [295, 216] width 111 height 111
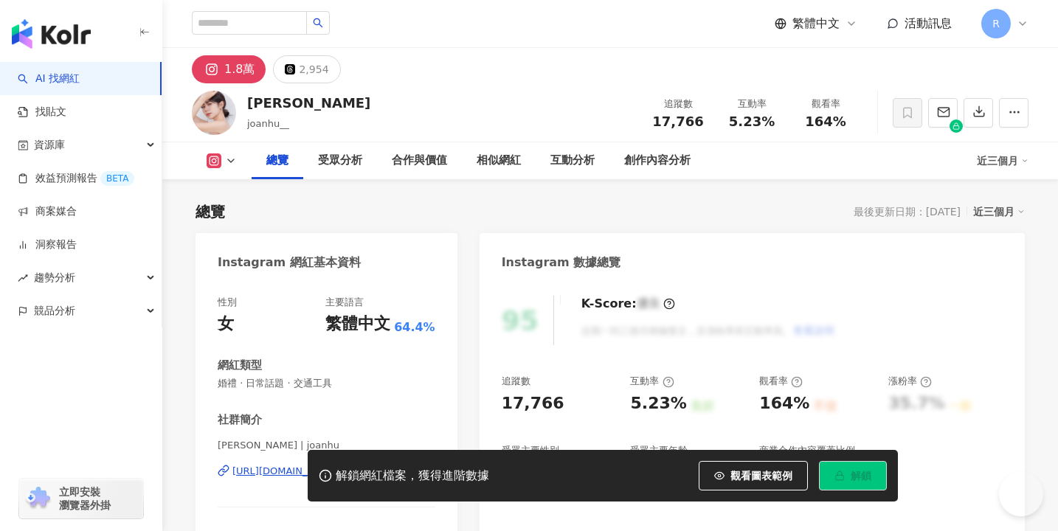
click at [269, 439] on span "久安 Joan | joanhu__" at bounding box center [327, 445] width 218 height 13
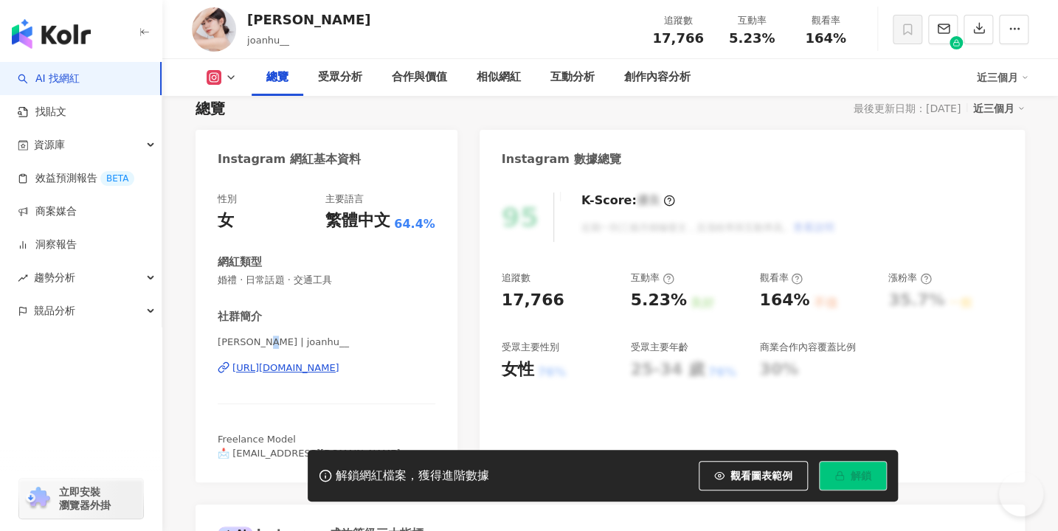
scroll to position [103, 0]
drag, startPoint x: 267, startPoint y: 342, endPoint x: 400, endPoint y: 525, distance: 226.1
click at [320, 343] on span "久安 Joan | joanhu__" at bounding box center [327, 342] width 218 height 13
copy span
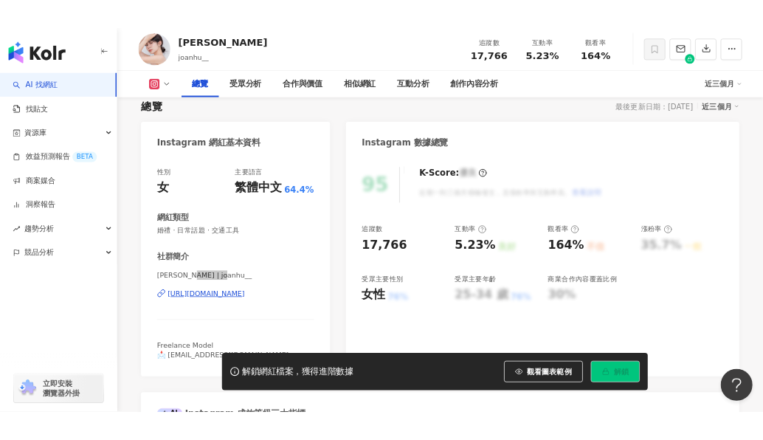
scroll to position [0, 0]
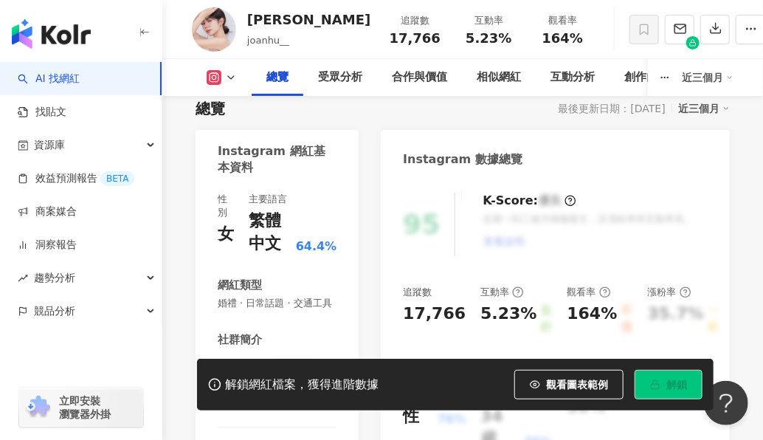
click at [274, 242] on div "性別 女 主要語言 繁體中文 64.4% 網紅類型 婚禮 · 日常話題 · 交通工具 社群簡介 久安 Joan | joanhu__ https://www.…" at bounding box center [277, 345] width 119 height 304
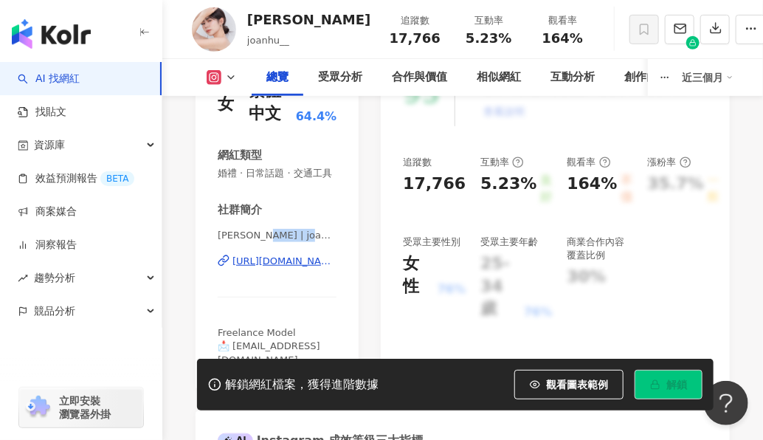
drag, startPoint x: 266, startPoint y: 234, endPoint x: 325, endPoint y: 236, distance: 58.3
click at [325, 236] on span "久安 Joan | joanhu__" at bounding box center [277, 235] width 119 height 13
copy span "joanhu__"
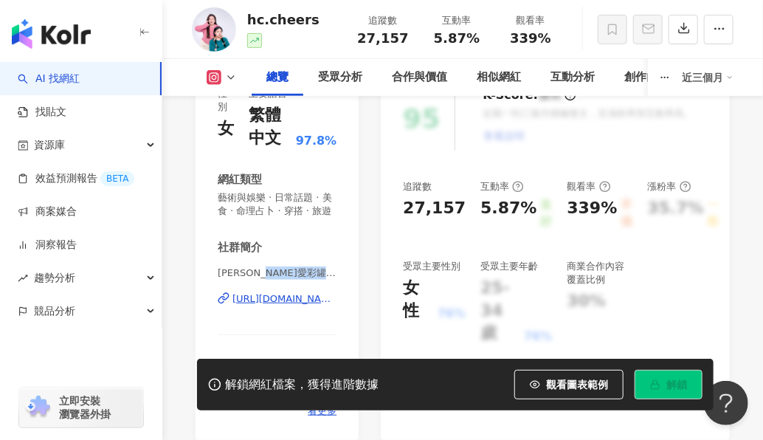
drag, startPoint x: 275, startPoint y: 272, endPoint x: 339, endPoint y: 272, distance: 63.5
click at [339, 272] on div "性別 女 主要語言 繁體中文 97.8% 網紅類型 藝術與娛樂 · 日常話題 · 美食 · 命理占卜 · 穿搭 · 旅遊 社群簡介 海倫愛彩罐 | hc.ch…" at bounding box center [277, 255] width 163 height 367
copy span "hc.cheers"
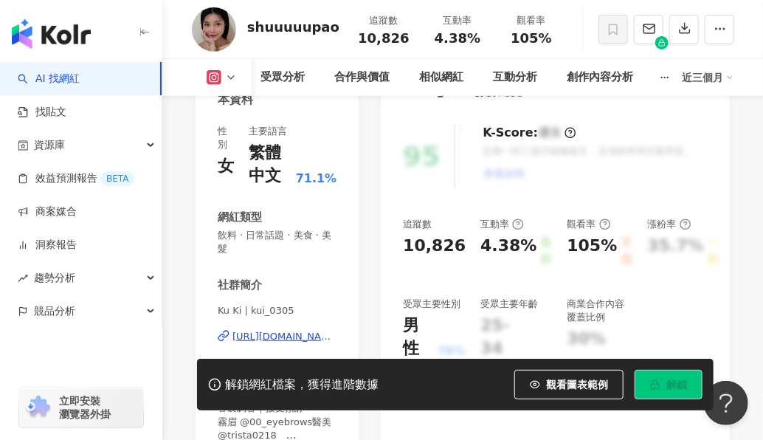
scroll to position [243, 0]
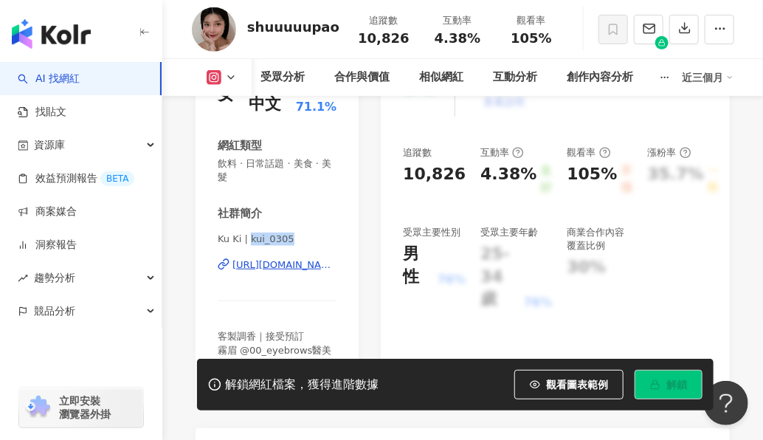
drag, startPoint x: 250, startPoint y: 236, endPoint x: 319, endPoint y: 236, distance: 68.6
click at [319, 236] on span "Ku Ki | kui_0305" at bounding box center [277, 238] width 119 height 13
copy span "kui_0305"
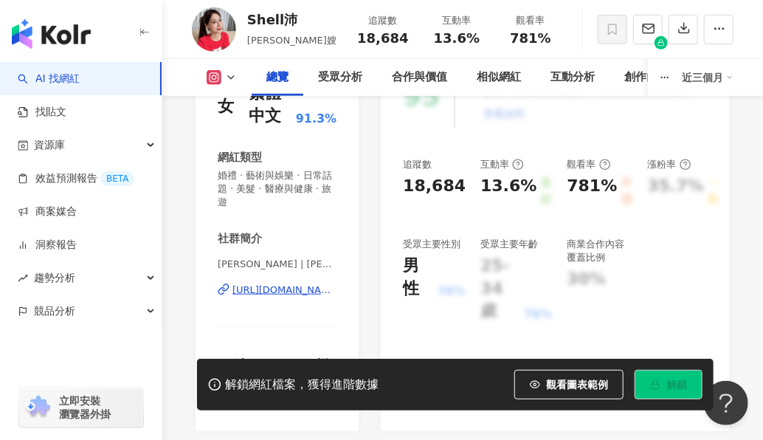
scroll to position [254, 0]
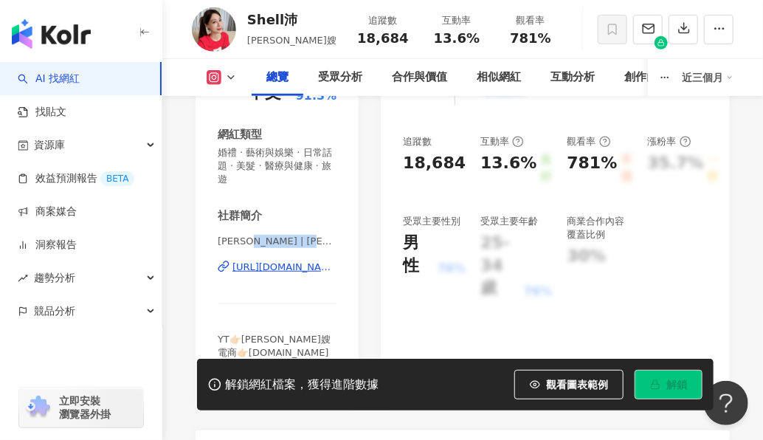
drag, startPoint x: 250, startPoint y: 244, endPoint x: 325, endPoint y: 244, distance: 75.3
click at [325, 244] on span "Tim嫂 | miumiushell" at bounding box center [277, 241] width 119 height 13
copy span "miumiushell"
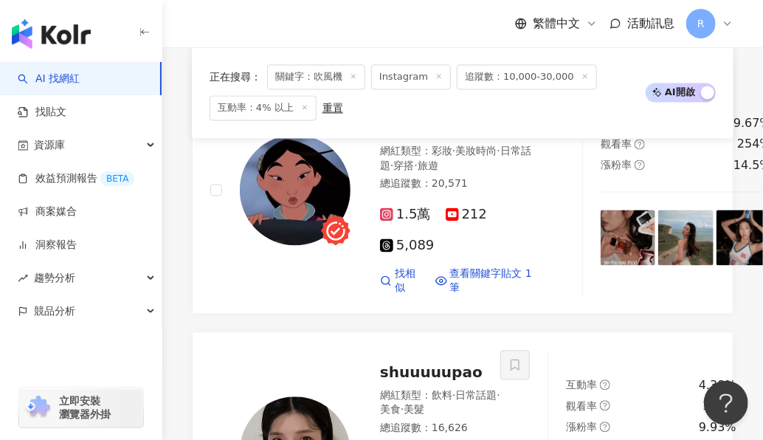
scroll to position [920, 0]
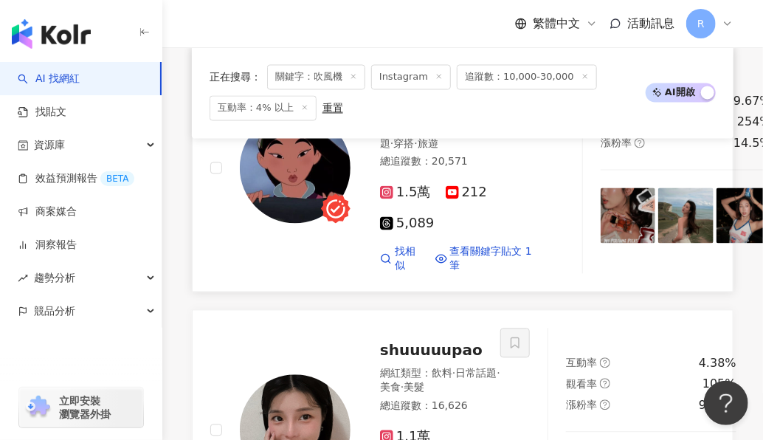
click at [289, 213] on img at bounding box center [295, 168] width 111 height 111
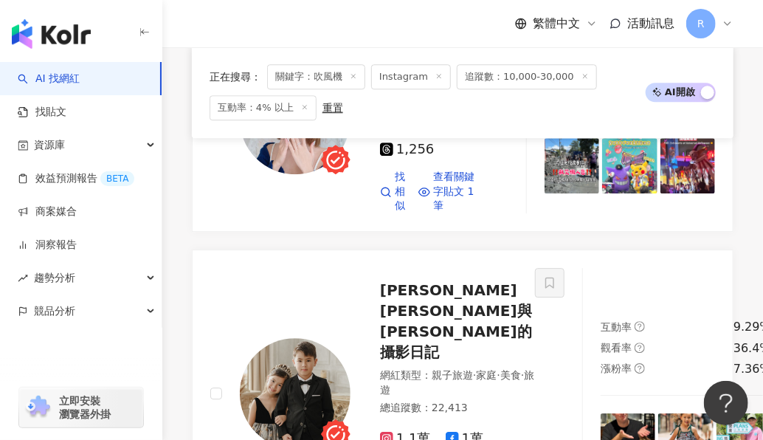
scroll to position [4222, 0]
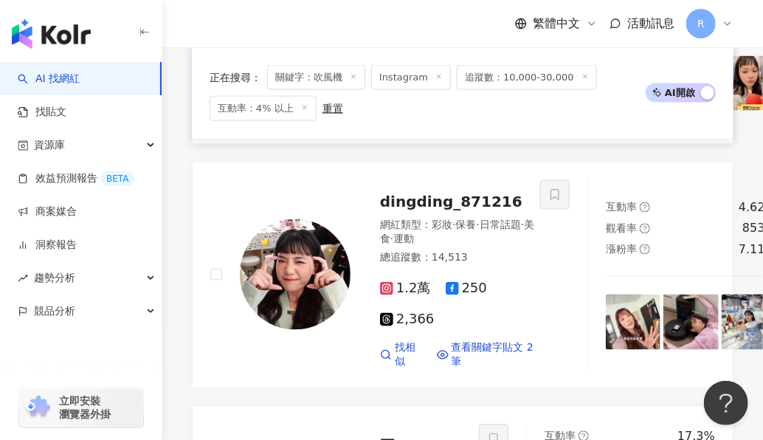
scroll to position [815, 0]
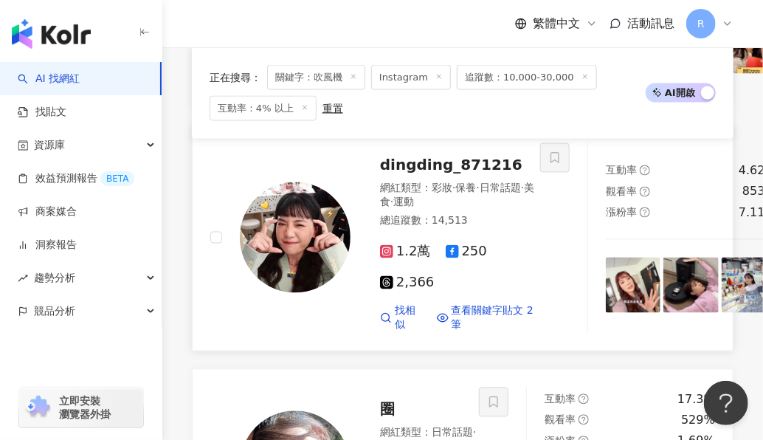
click at [313, 293] on img at bounding box center [295, 237] width 111 height 111
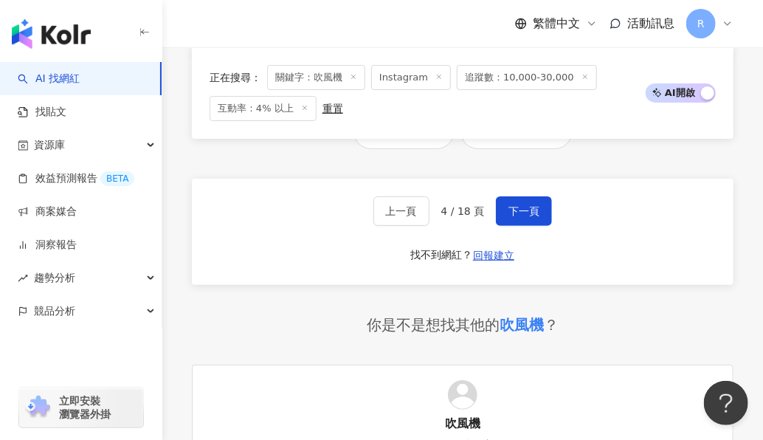
scroll to position [3791, 0]
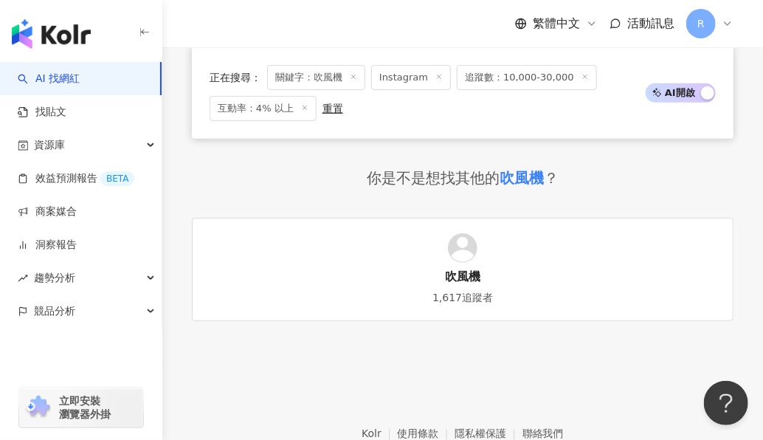
click at [515, 79] on button "下一頁" at bounding box center [524, 64] width 56 height 30
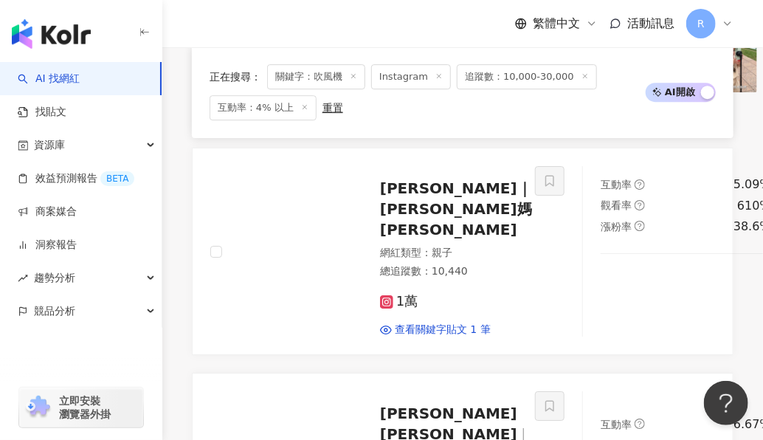
scroll to position [4238, 0]
